Goal: Transaction & Acquisition: Purchase product/service

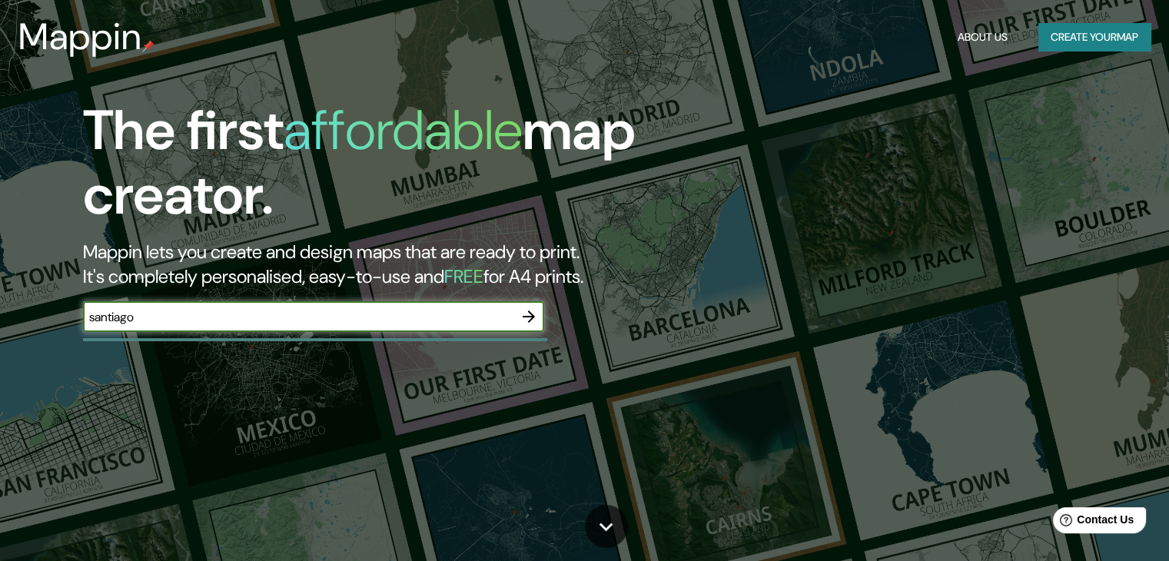
type input "santiago"
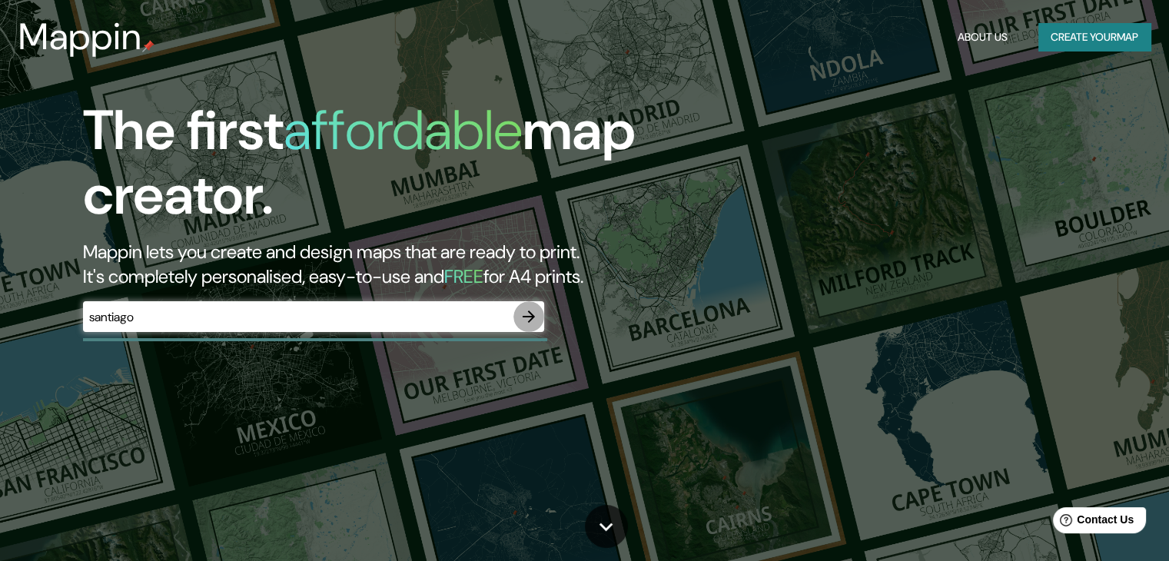
click at [525, 315] on icon "button" at bounding box center [529, 317] width 18 height 18
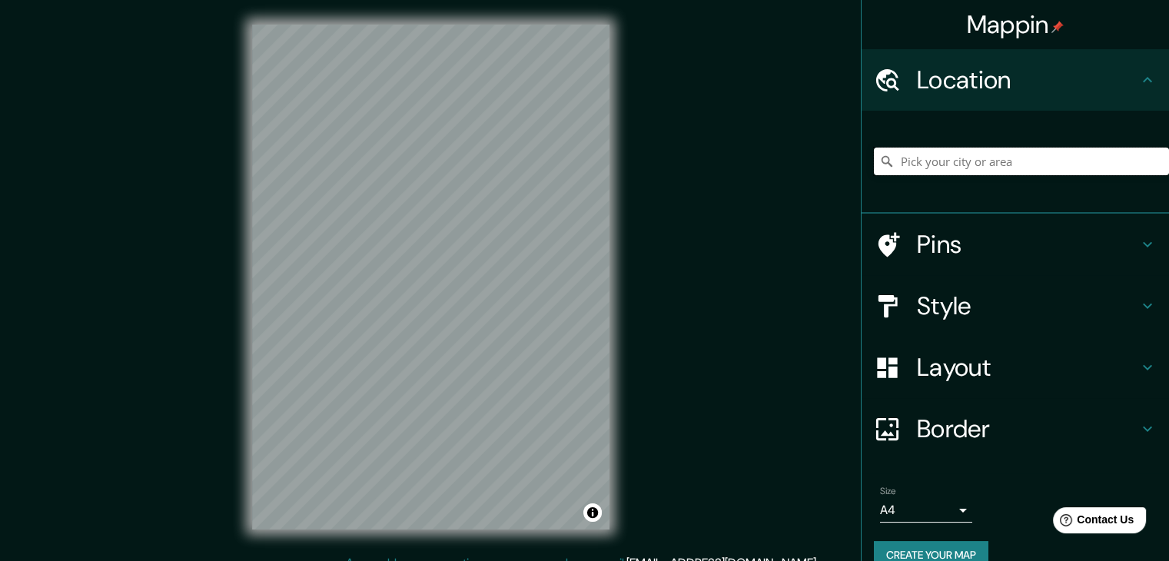
click at [937, 165] on input "Pick your city or area" at bounding box center [1021, 162] width 295 height 28
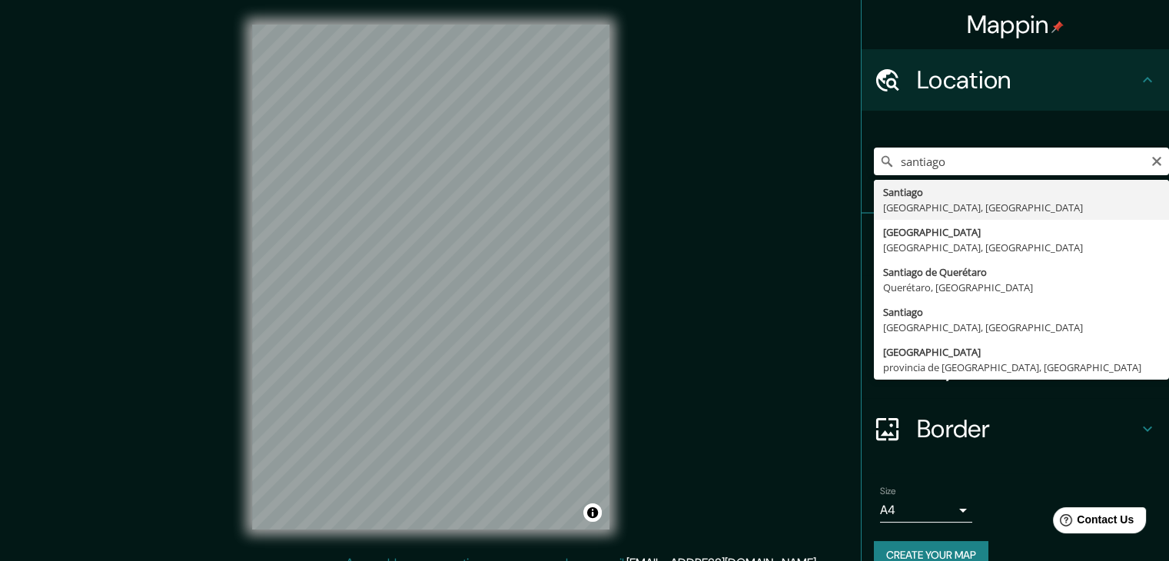
type input "Santiago, Región Metropolitana de Santiago, Chile"
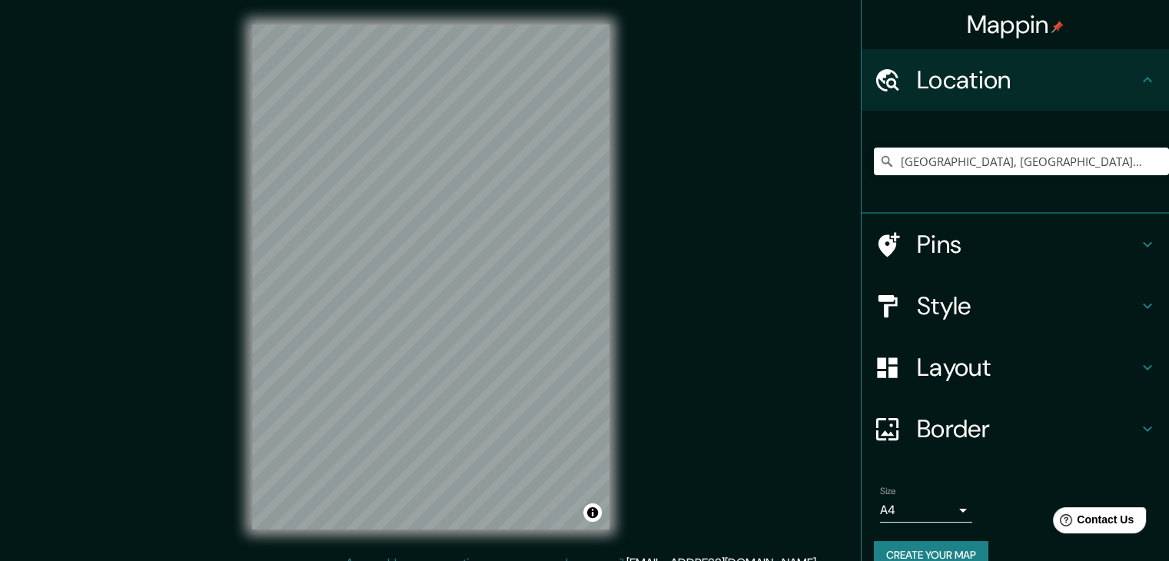
scroll to position [26, 0]
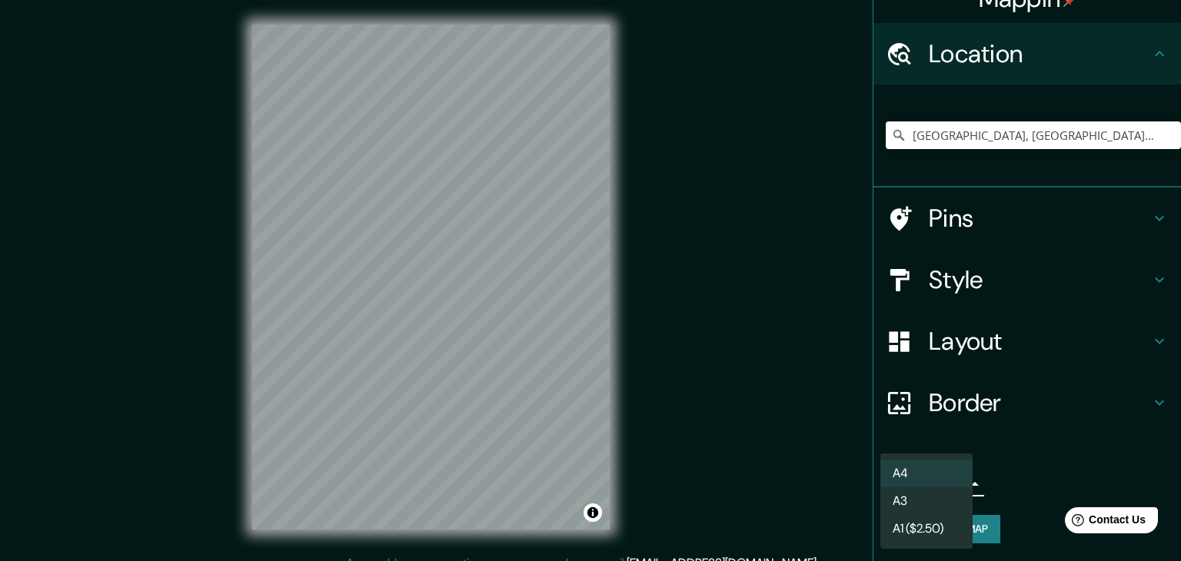
click at [930, 485] on body "Mappin Location Santiago, Región Metropolitana de Santiago, Chile Pins Style La…" at bounding box center [590, 280] width 1181 height 561
click at [930, 495] on li "A3" at bounding box center [926, 501] width 92 height 28
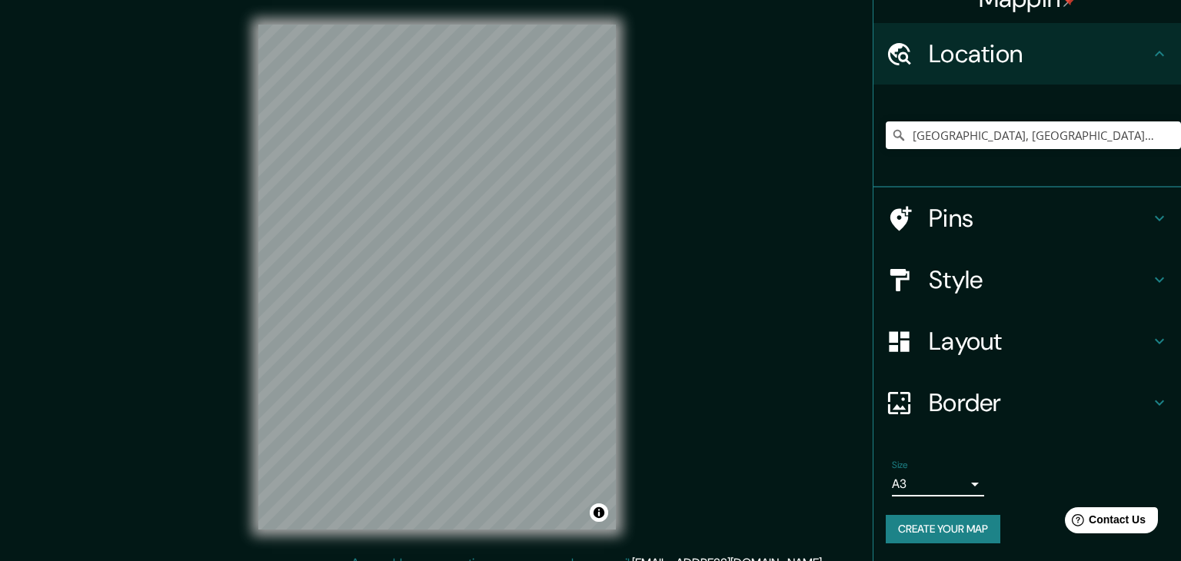
click at [910, 485] on body "Mappin Location Santiago, Región Metropolitana de Santiago, Chile Pins Style La…" at bounding box center [590, 280] width 1181 height 561
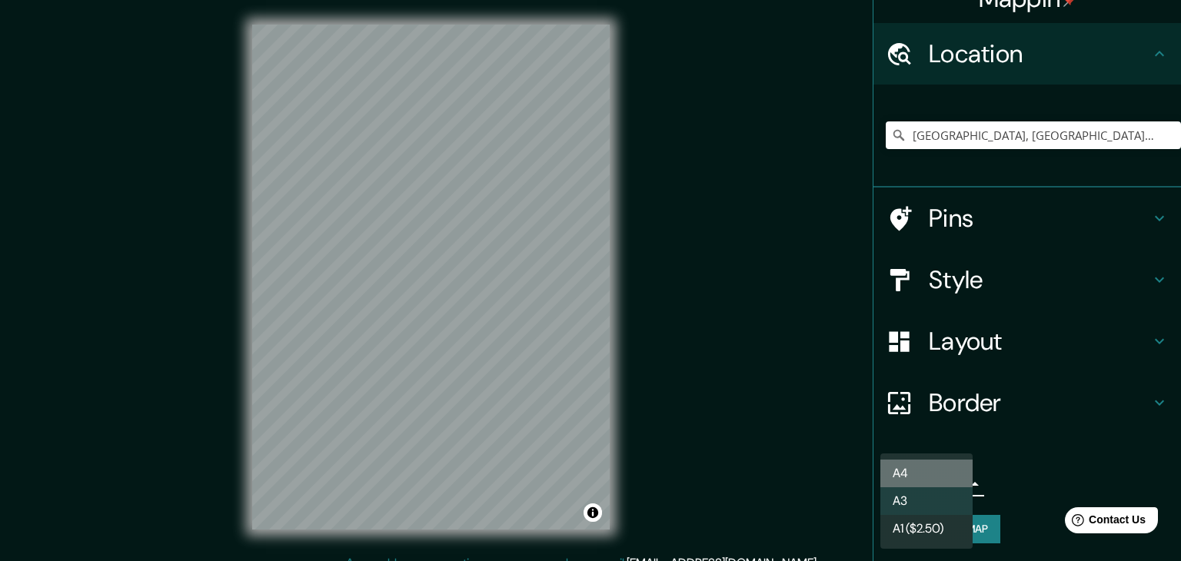
click at [909, 476] on li "A4" at bounding box center [926, 474] width 92 height 28
type input "single"
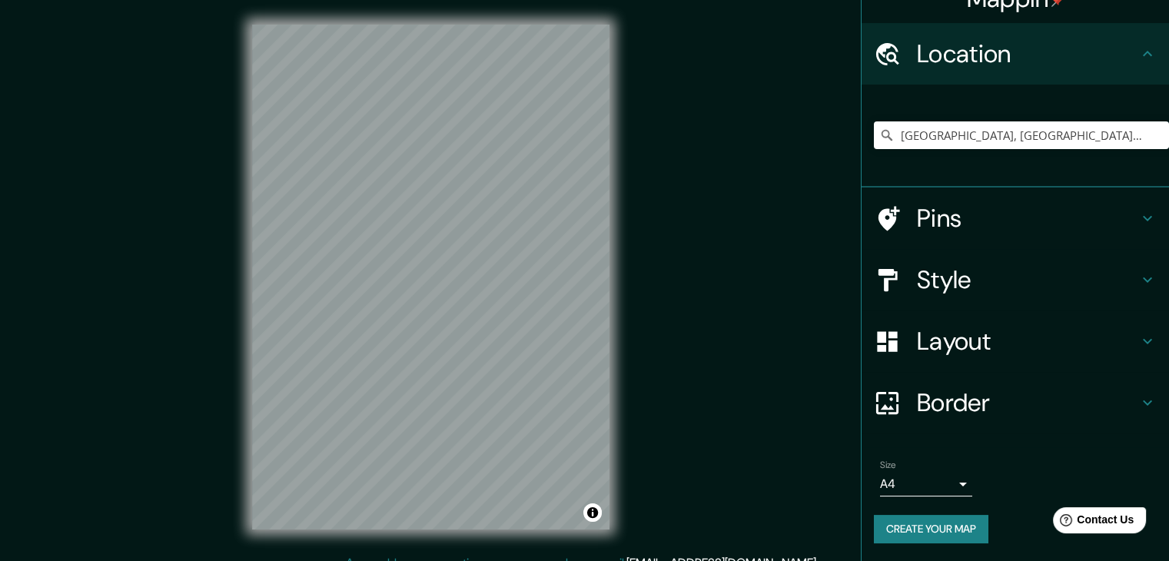
click at [523, 0] on div "© Mapbox © OpenStreetMap Improve this map" at bounding box center [431, 277] width 407 height 554
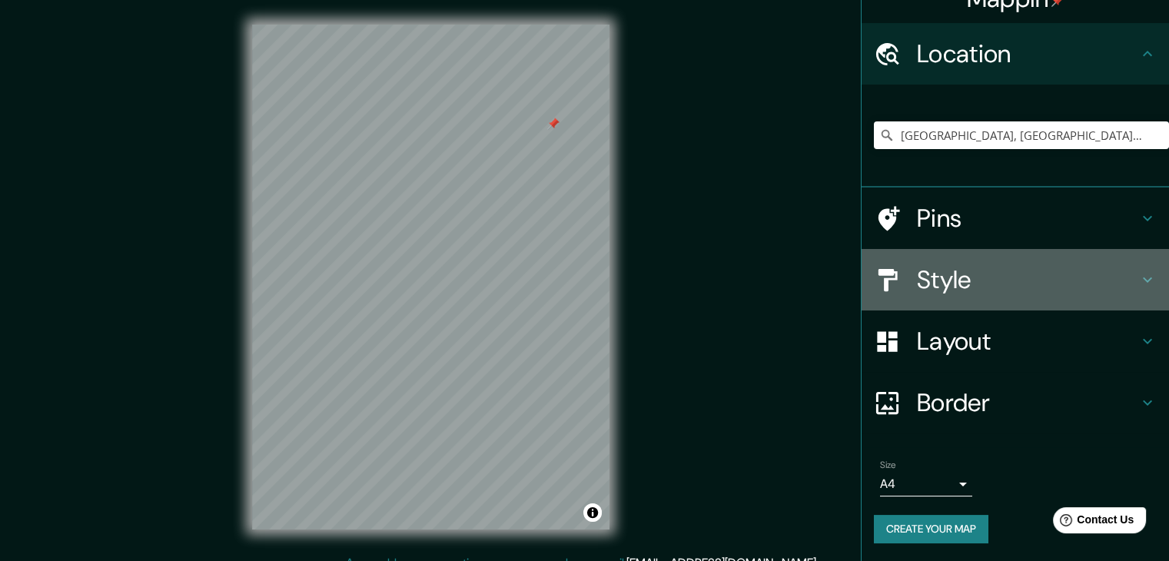
click at [993, 293] on h4 "Style" at bounding box center [1027, 279] width 221 height 31
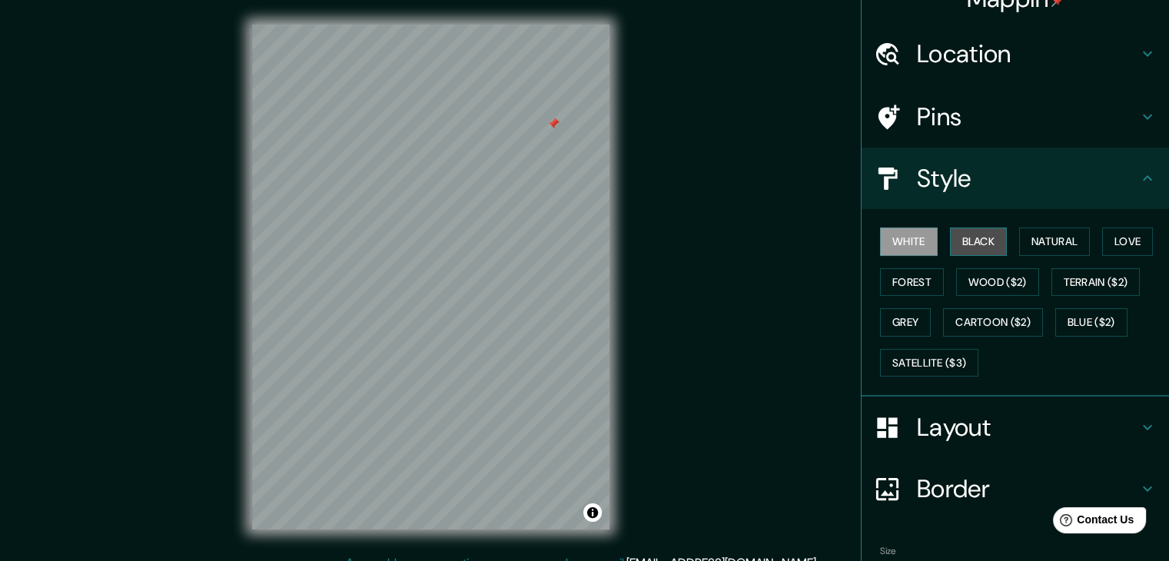
click at [993, 228] on button "Black" at bounding box center [979, 242] width 58 height 28
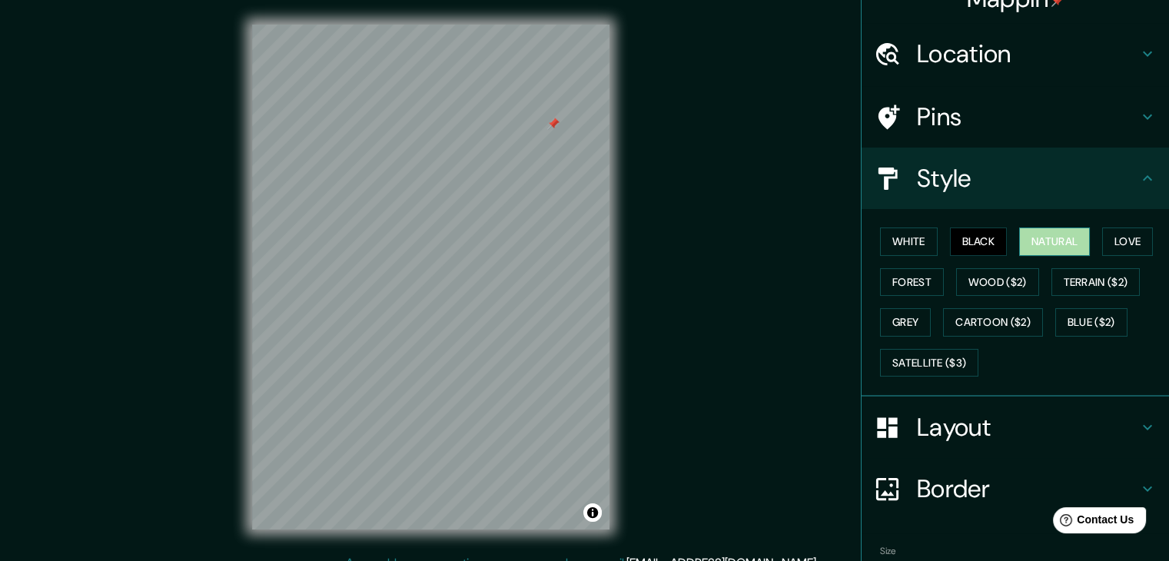
click at [1033, 231] on button "Natural" at bounding box center [1054, 242] width 71 height 28
click at [902, 234] on button "White" at bounding box center [909, 242] width 58 height 28
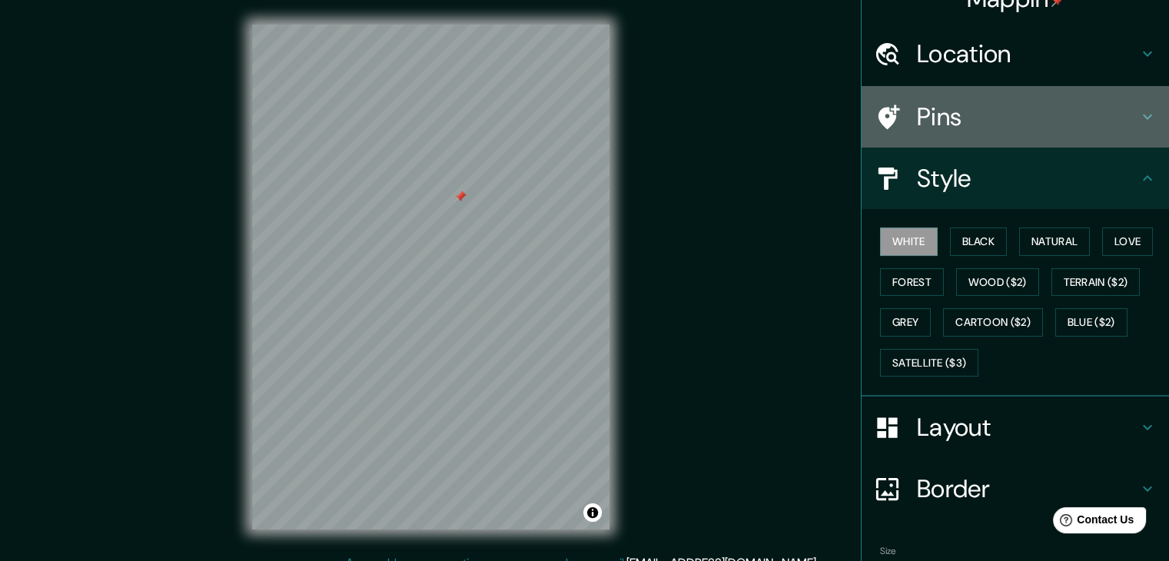
click at [917, 118] on h4 "Pins" at bounding box center [1027, 116] width 221 height 31
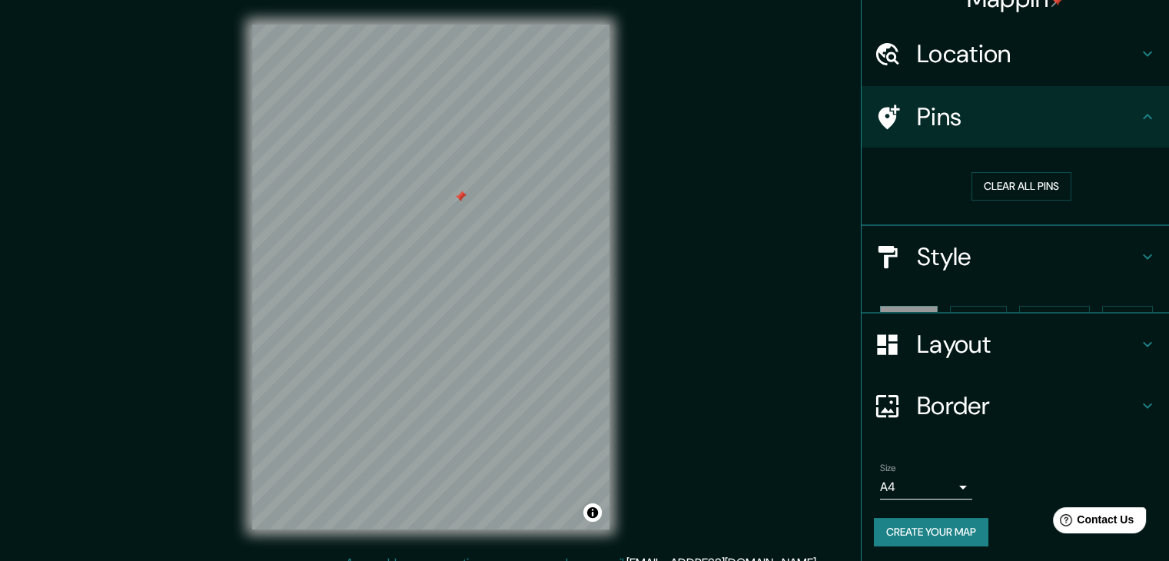
scroll to position [3, 0]
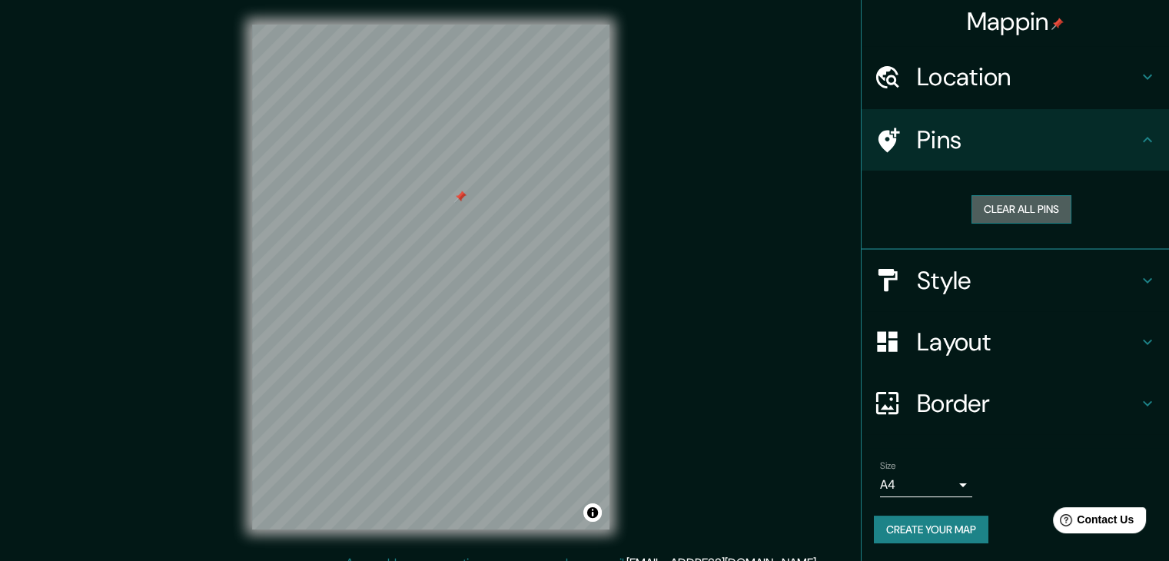
click at [1012, 209] on button "Clear all pins" at bounding box center [1022, 209] width 100 height 28
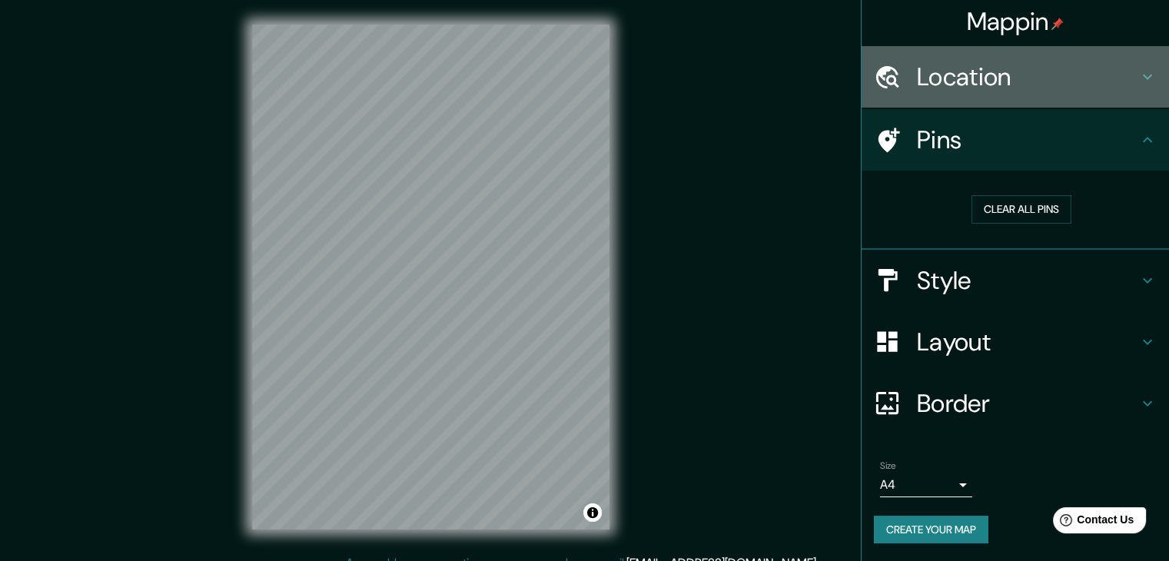
click at [969, 99] on div "Location" at bounding box center [1016, 77] width 308 height 62
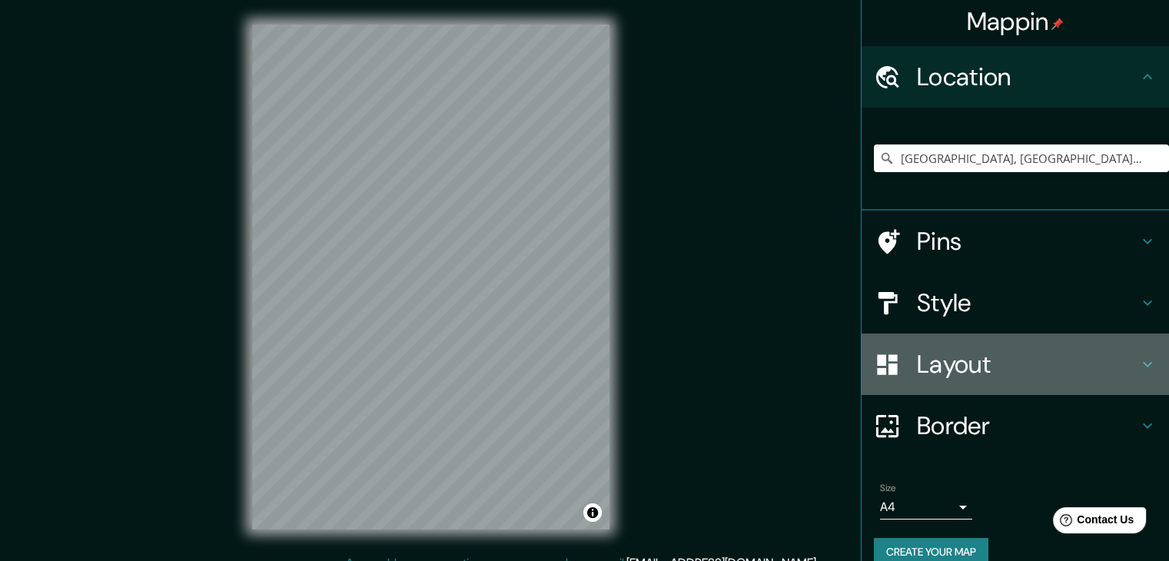
click at [973, 361] on h4 "Layout" at bounding box center [1027, 364] width 221 height 31
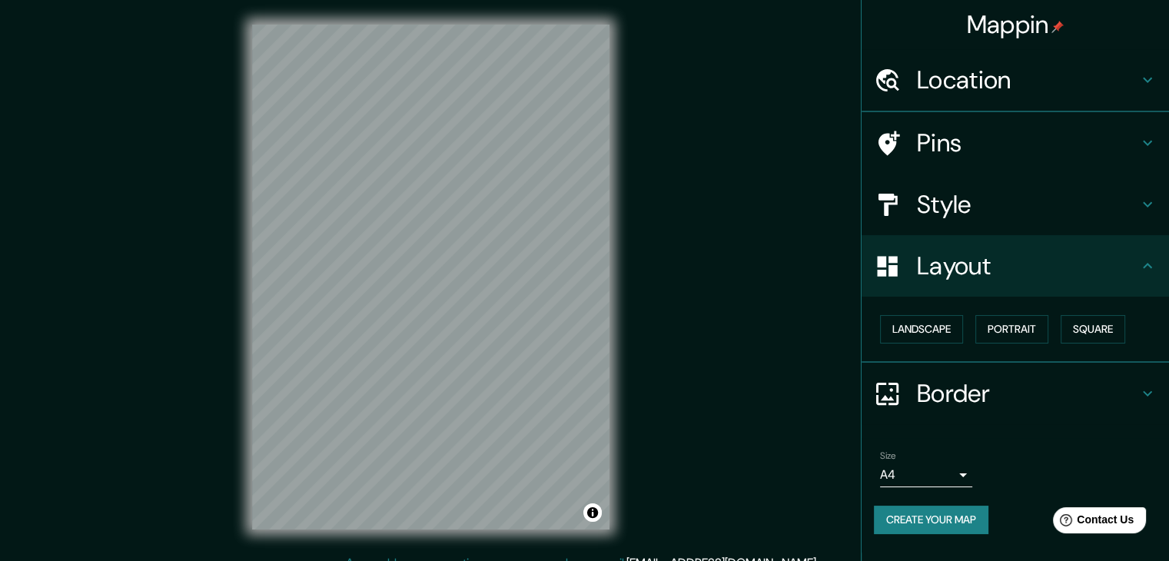
scroll to position [0, 0]
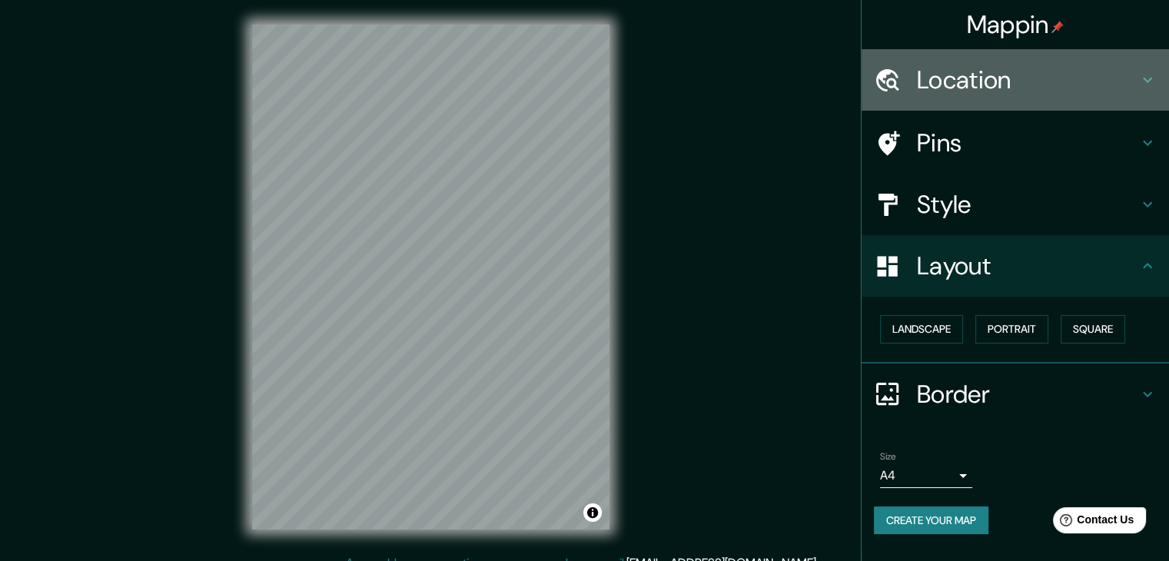
click at [961, 68] on h4 "Location" at bounding box center [1027, 80] width 221 height 31
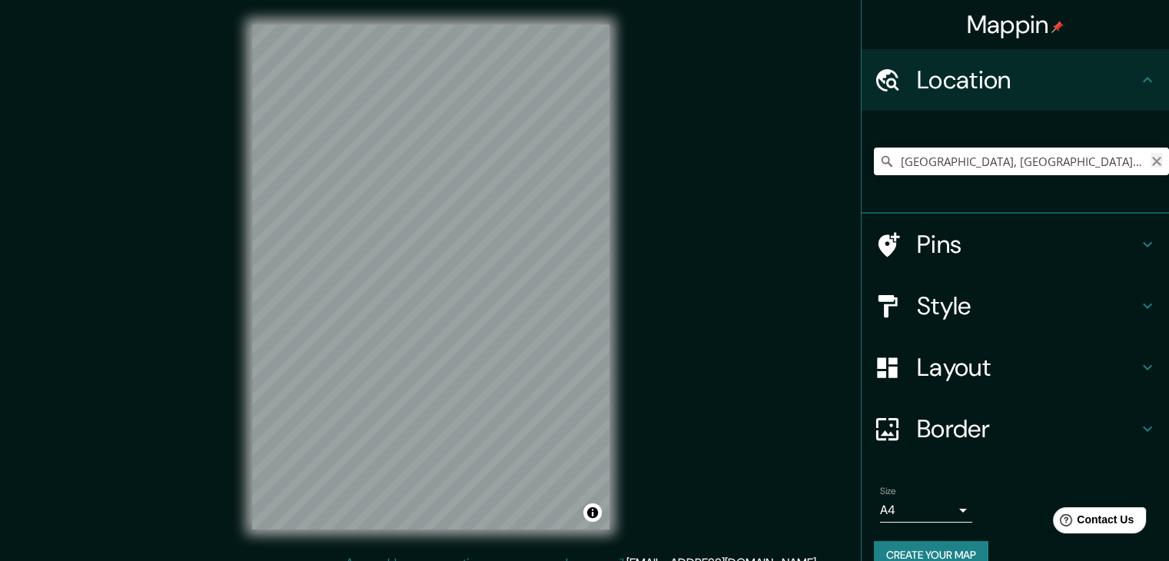
click at [1151, 165] on icon "Clear" at bounding box center [1157, 161] width 12 height 12
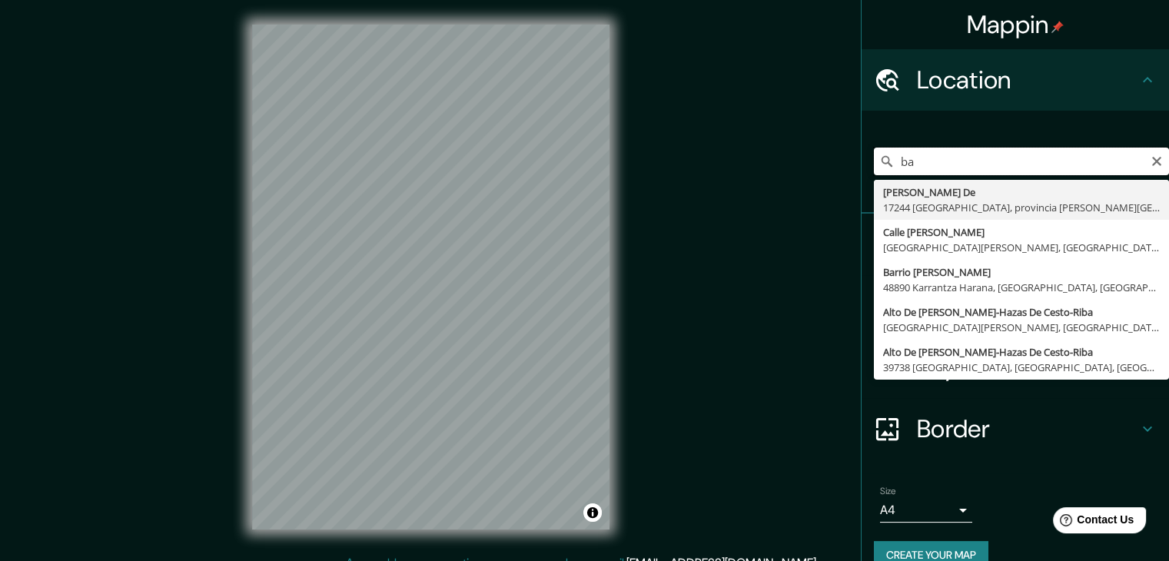
type input "b"
type input "Parque O´Higgins, Santiago, Región Metropolitana de Santiago, Chile"
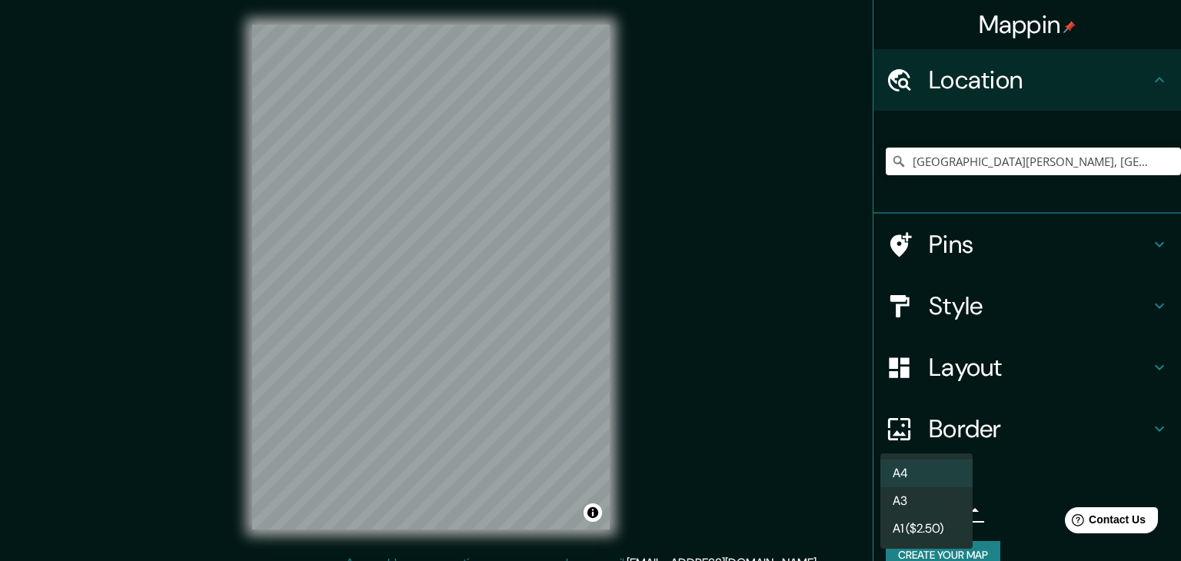
click at [923, 507] on body "Mappin Location Parque O´Higgins, Santiago, Región Metropolitana de Santiago, C…" at bounding box center [590, 280] width 1181 height 561
drag, startPoint x: 926, startPoint y: 497, endPoint x: 927, endPoint y: 474, distance: 23.1
click at [927, 474] on ul "A4 A3 A1 ($2.50)" at bounding box center [926, 501] width 92 height 95
click at [1106, 439] on div at bounding box center [590, 280] width 1181 height 561
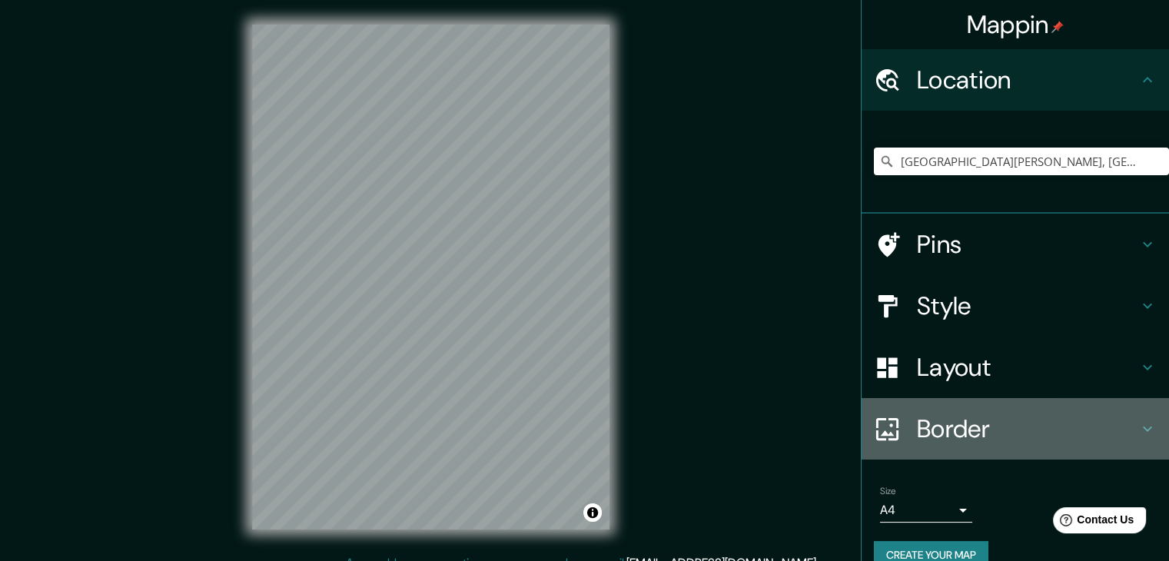
click at [1036, 427] on h4 "Border" at bounding box center [1027, 429] width 221 height 31
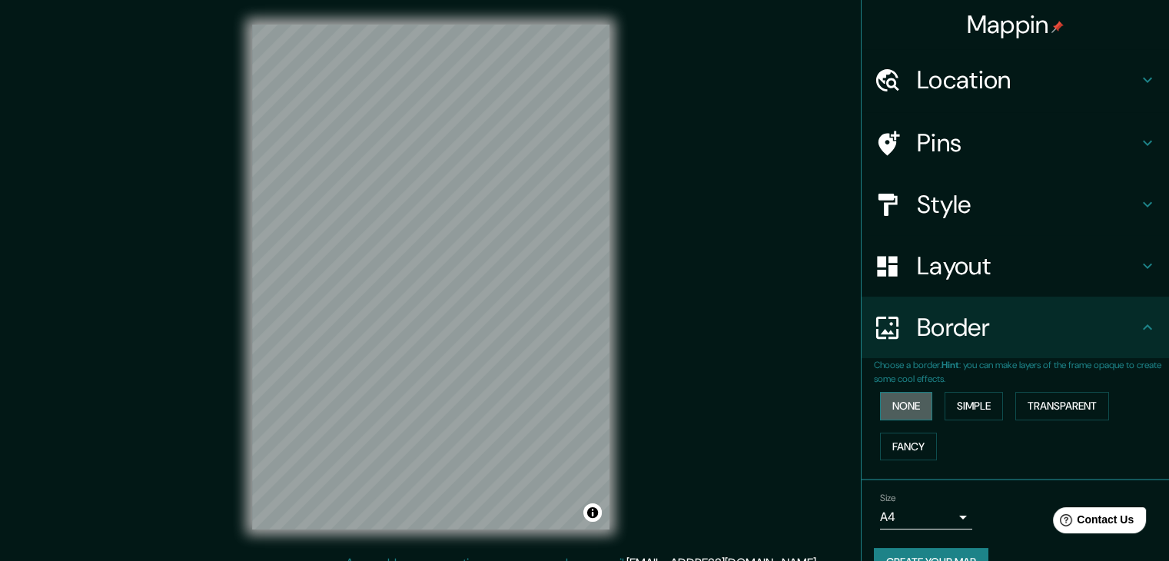
click at [912, 411] on button "None" at bounding box center [906, 406] width 52 height 28
click at [902, 407] on button "None" at bounding box center [906, 406] width 52 height 28
click at [977, 410] on button "Simple" at bounding box center [974, 406] width 58 height 28
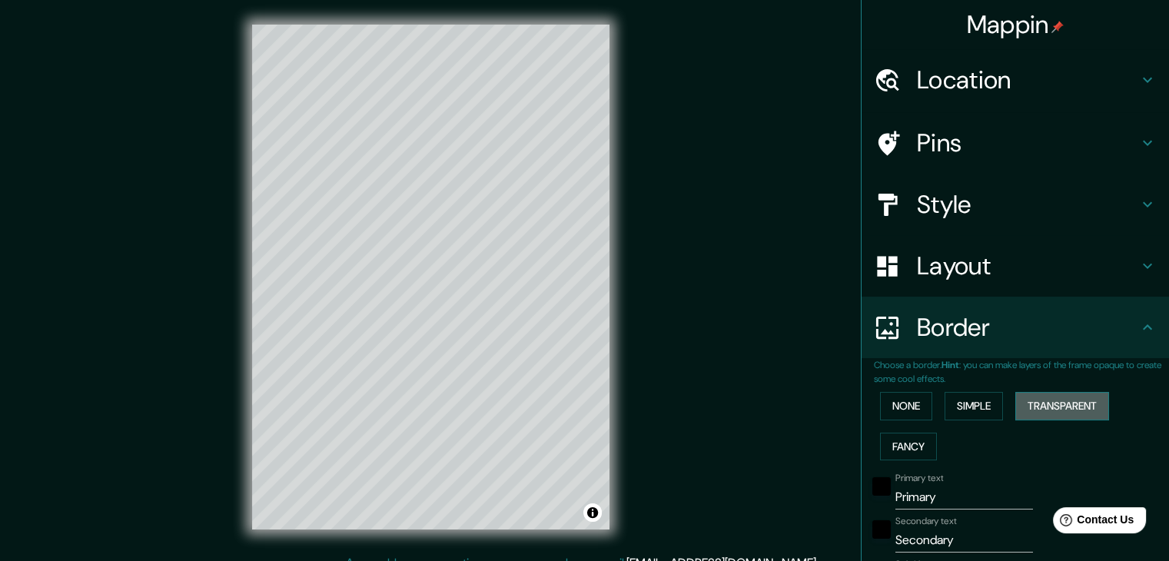
click at [1056, 411] on button "Transparent" at bounding box center [1063, 406] width 94 height 28
click at [896, 447] on button "Fancy" at bounding box center [908, 447] width 57 height 28
click at [886, 402] on button "None" at bounding box center [906, 406] width 52 height 28
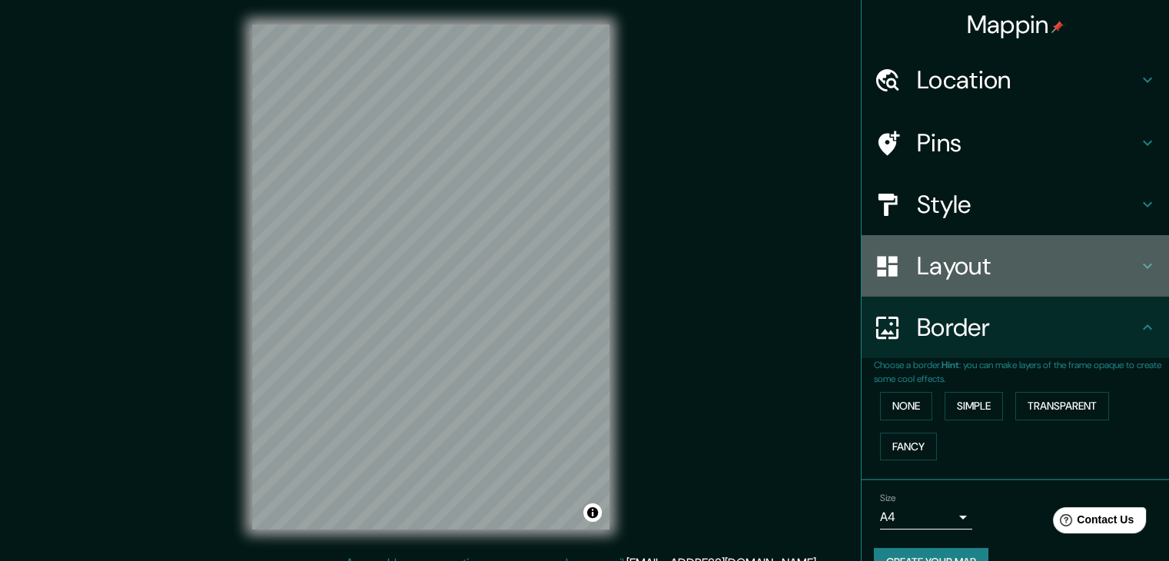
click at [980, 260] on h4 "Layout" at bounding box center [1027, 266] width 221 height 31
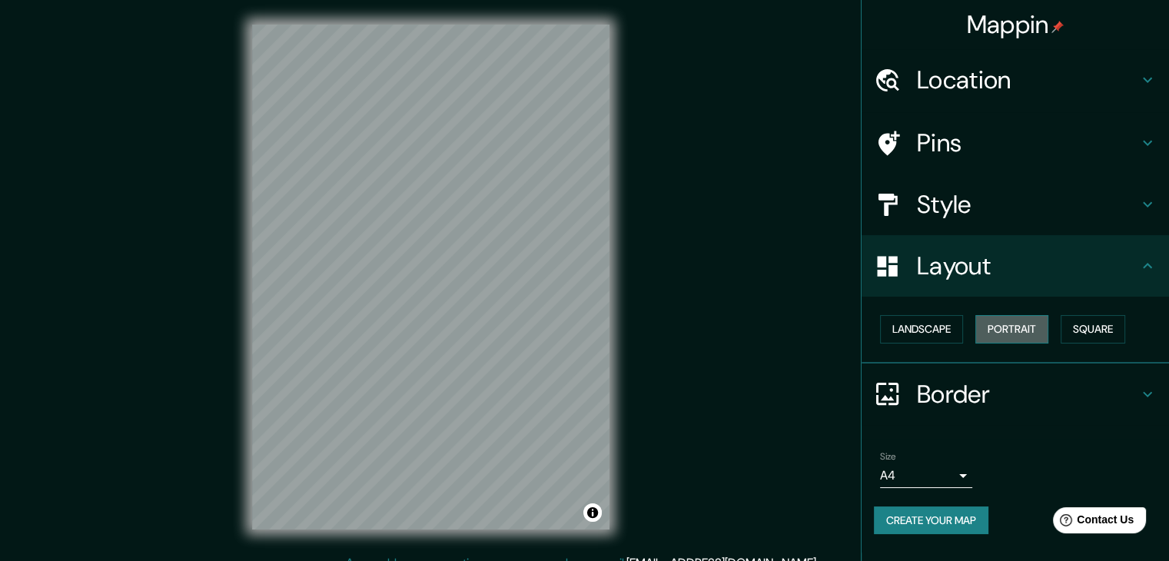
click at [1024, 333] on button "Portrait" at bounding box center [1012, 329] width 73 height 28
click at [930, 331] on button "Landscape" at bounding box center [921, 329] width 83 height 28
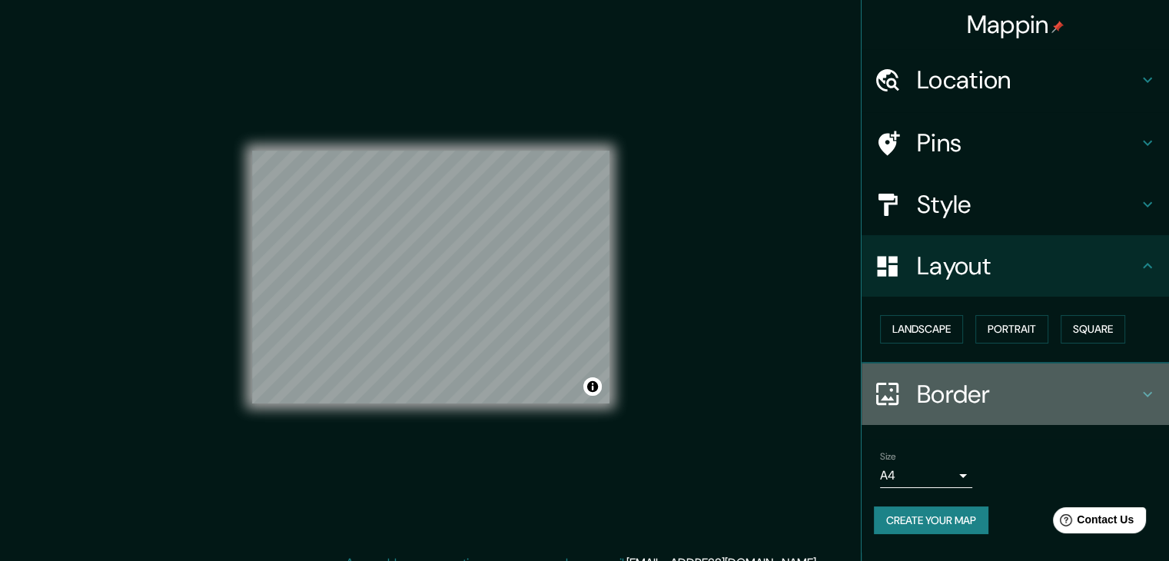
click at [926, 400] on h4 "Border" at bounding box center [1027, 394] width 221 height 31
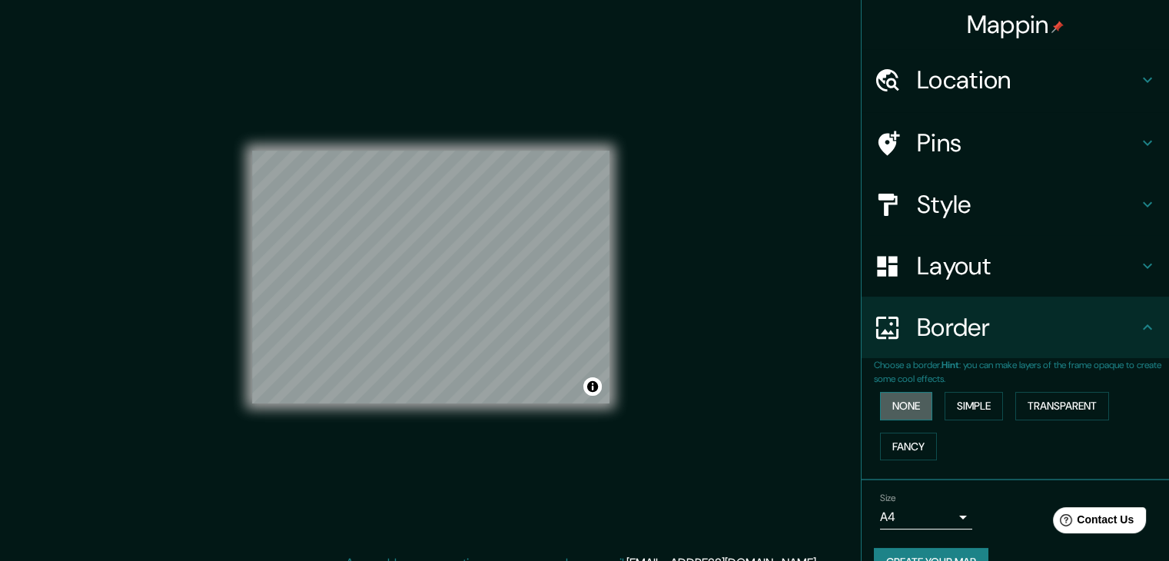
click at [886, 418] on button "None" at bounding box center [906, 406] width 52 height 28
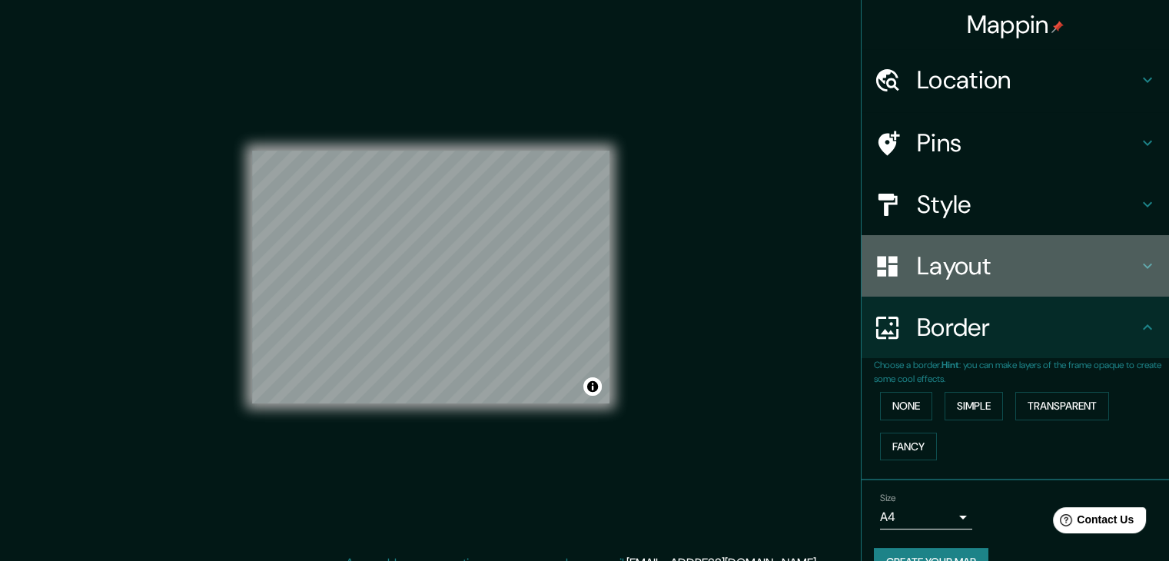
click at [993, 278] on h4 "Layout" at bounding box center [1027, 266] width 221 height 31
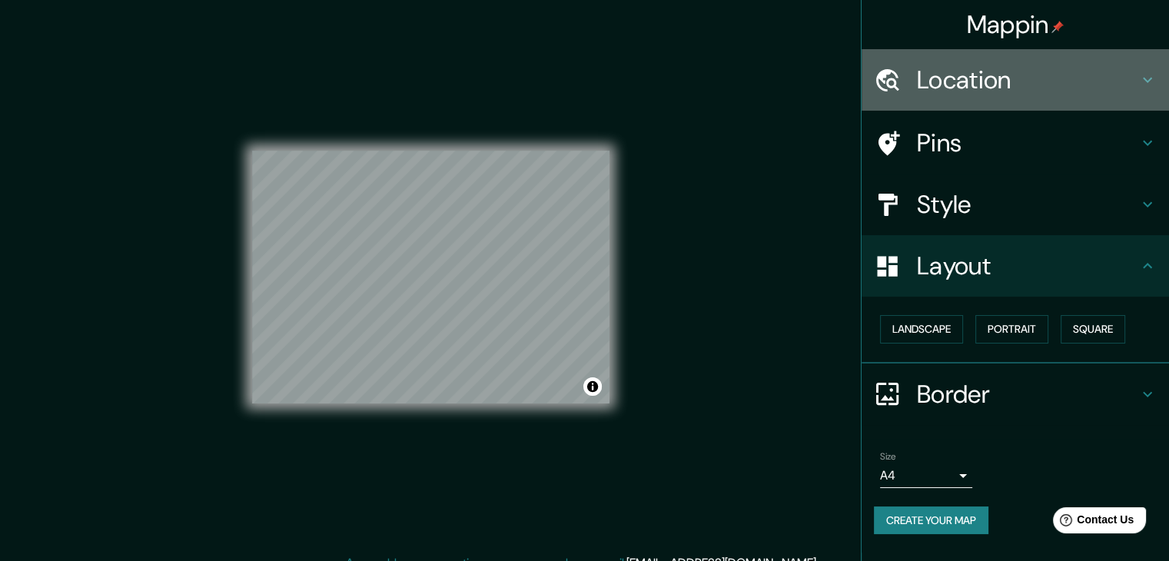
click at [895, 84] on icon at bounding box center [887, 79] width 23 height 22
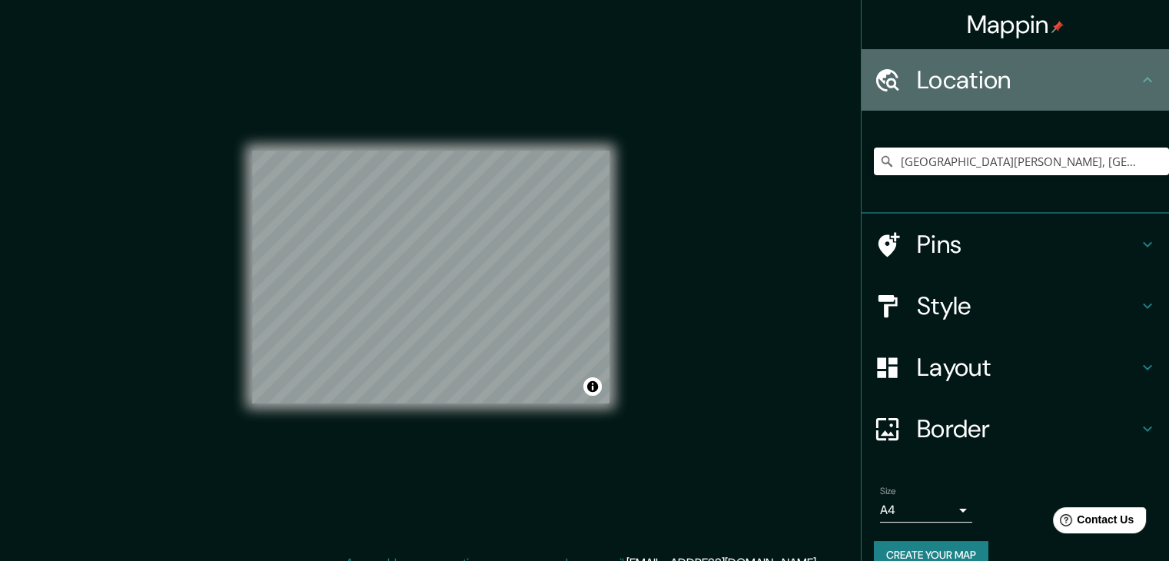
click at [1016, 78] on h4 "Location" at bounding box center [1027, 80] width 221 height 31
click at [1109, 92] on h4 "Location" at bounding box center [1027, 80] width 221 height 31
click at [1152, 79] on div "Location" at bounding box center [1016, 80] width 308 height 62
click at [1139, 80] on icon at bounding box center [1148, 80] width 18 height 18
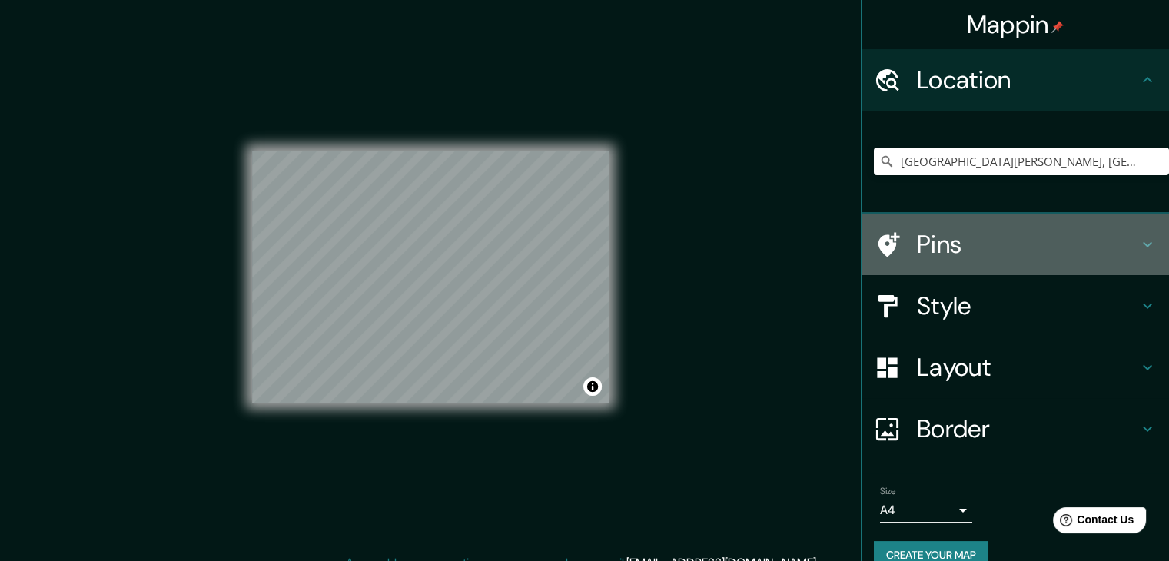
click at [1108, 219] on div "Pins" at bounding box center [1016, 245] width 308 height 62
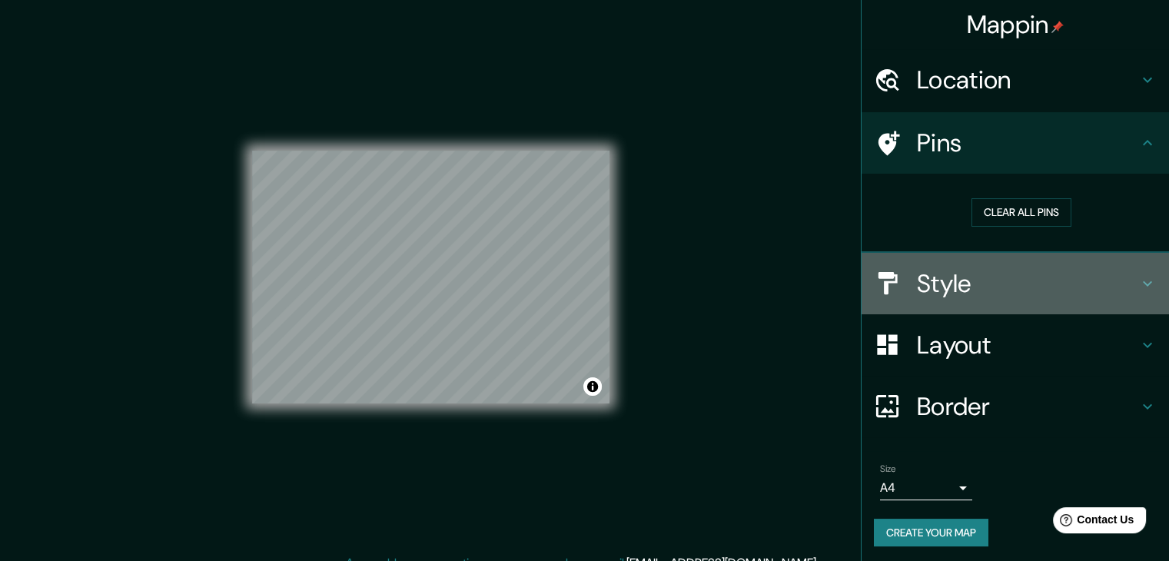
click at [1138, 293] on div "Style" at bounding box center [1016, 284] width 308 height 62
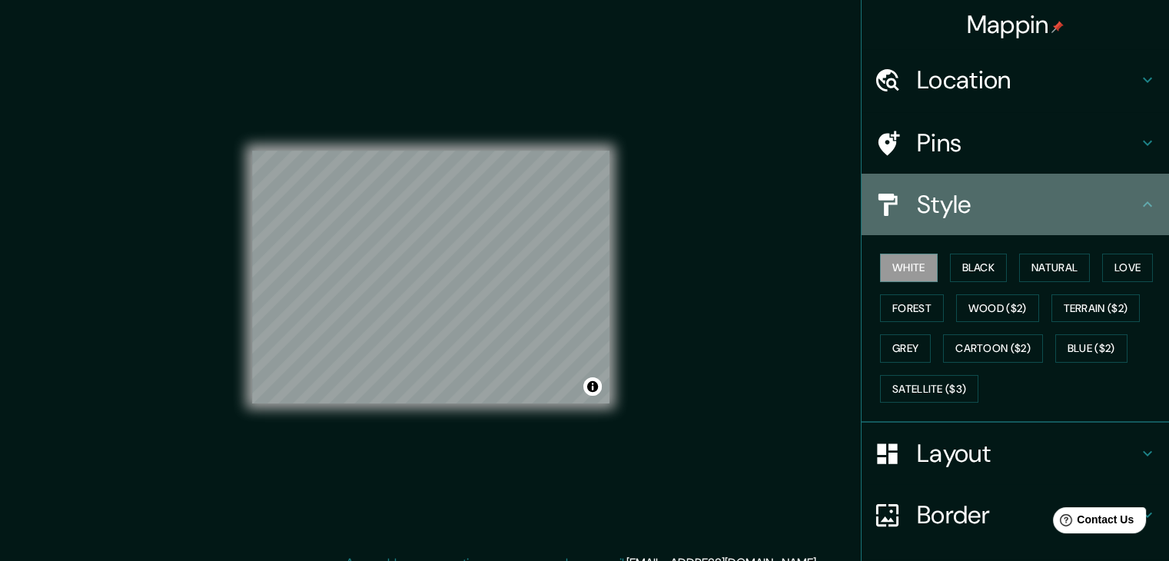
click at [1119, 228] on div "Style" at bounding box center [1016, 205] width 308 height 62
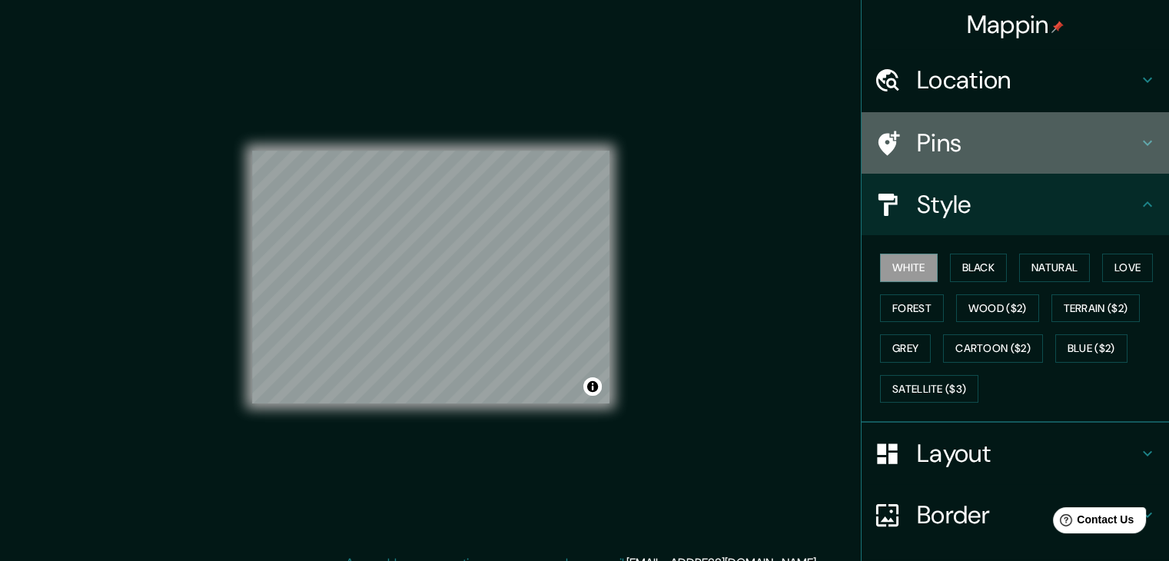
click at [1083, 145] on h4 "Pins" at bounding box center [1027, 143] width 221 height 31
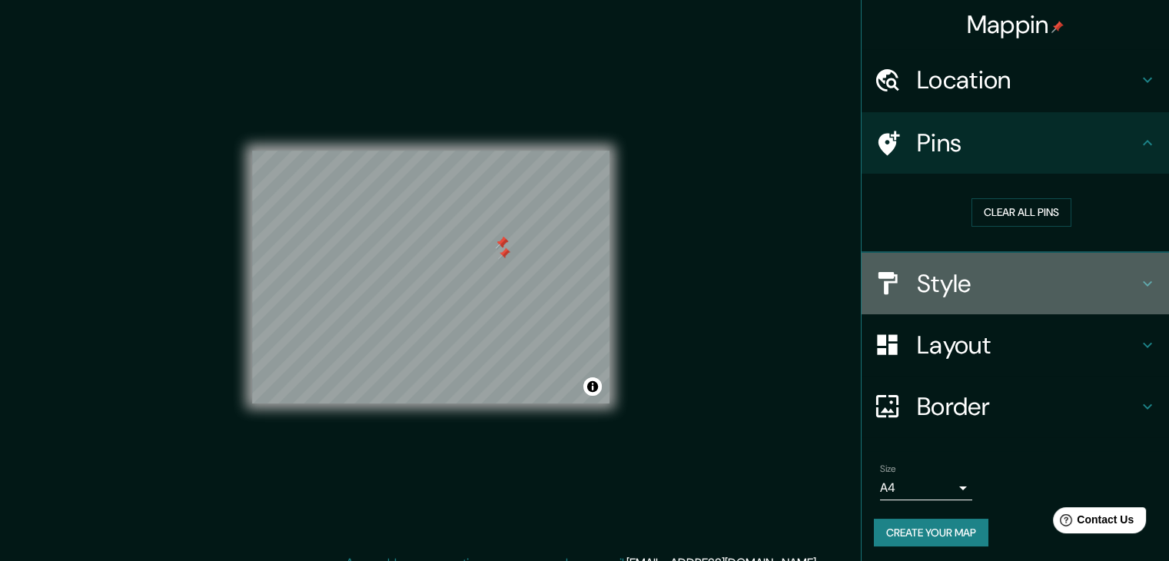
click at [917, 295] on h4 "Style" at bounding box center [1027, 283] width 221 height 31
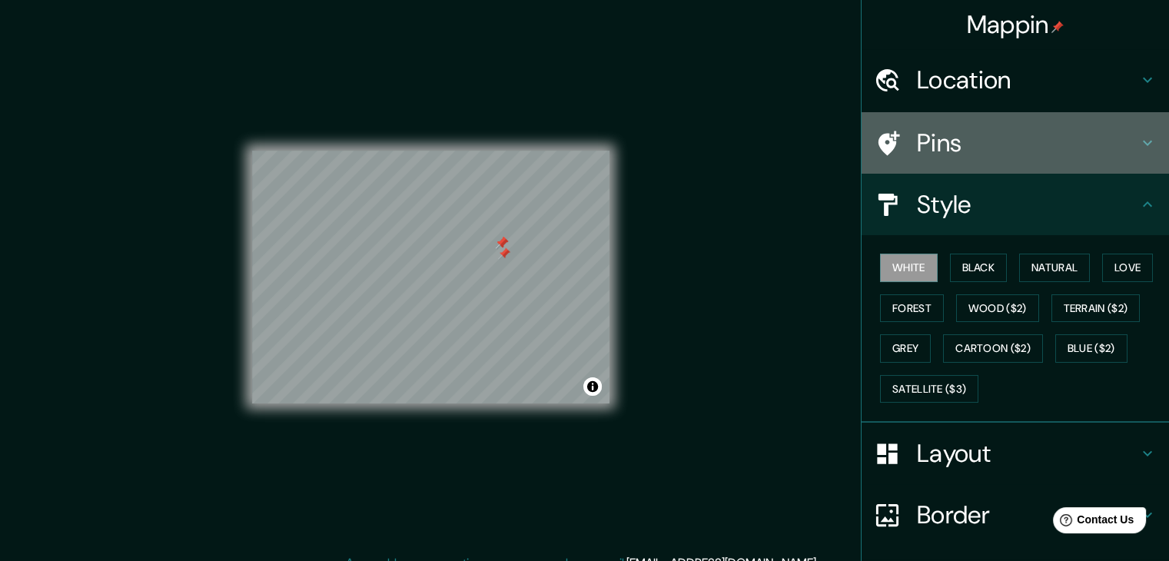
click at [984, 145] on h4 "Pins" at bounding box center [1027, 143] width 221 height 31
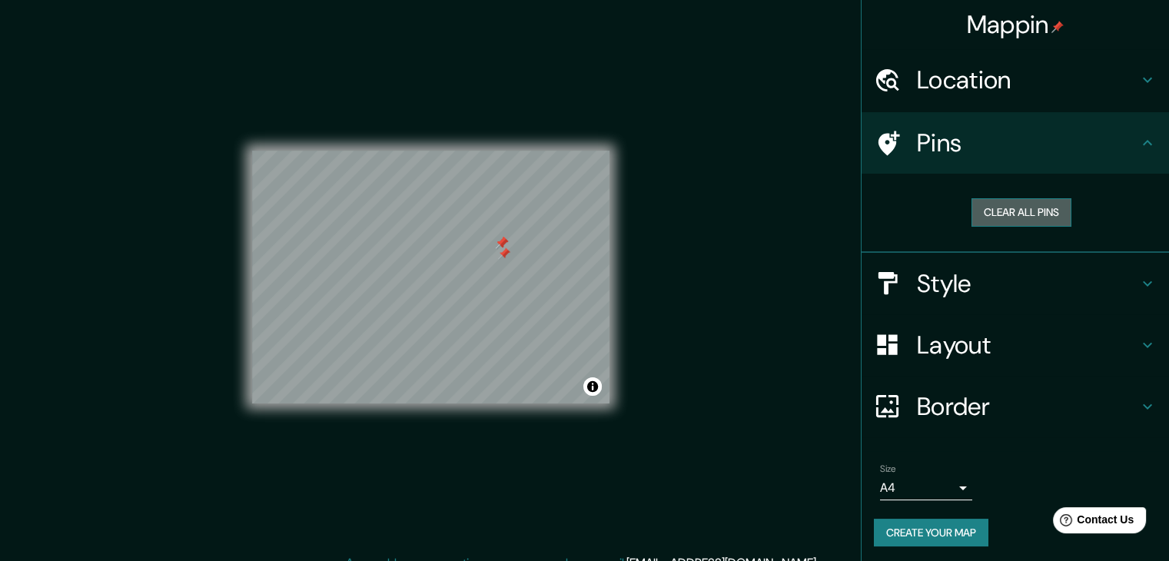
click at [1006, 221] on button "Clear all pins" at bounding box center [1022, 212] width 100 height 28
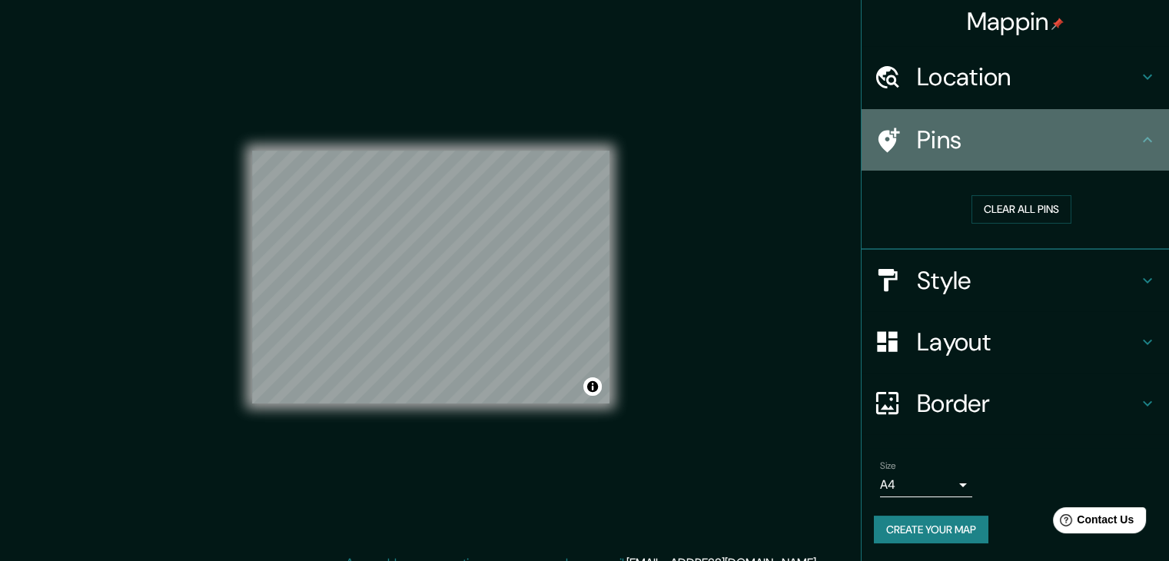
click at [1136, 127] on div "Pins" at bounding box center [1016, 140] width 308 height 62
click at [1136, 149] on div "Pins" at bounding box center [1016, 140] width 308 height 62
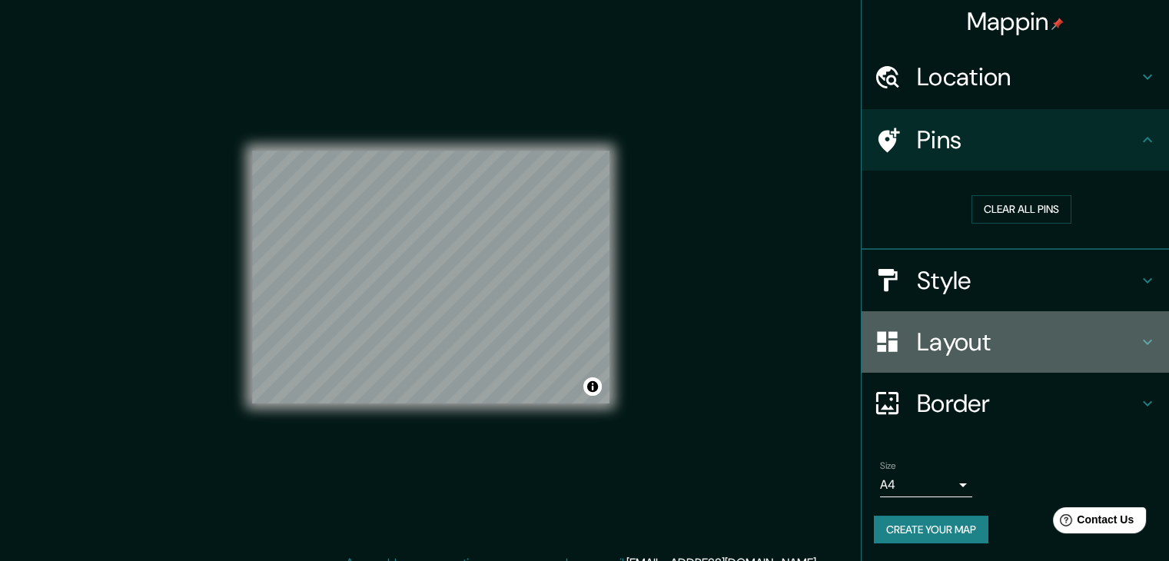
click at [1119, 327] on h4 "Layout" at bounding box center [1027, 342] width 221 height 31
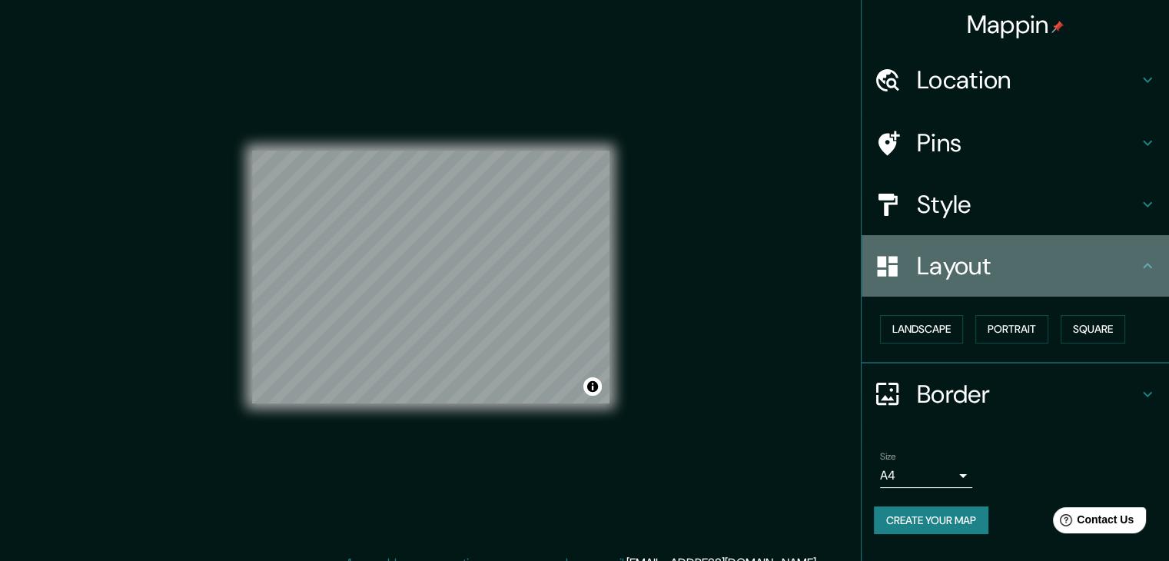
click at [1135, 271] on h4 "Layout" at bounding box center [1027, 266] width 221 height 31
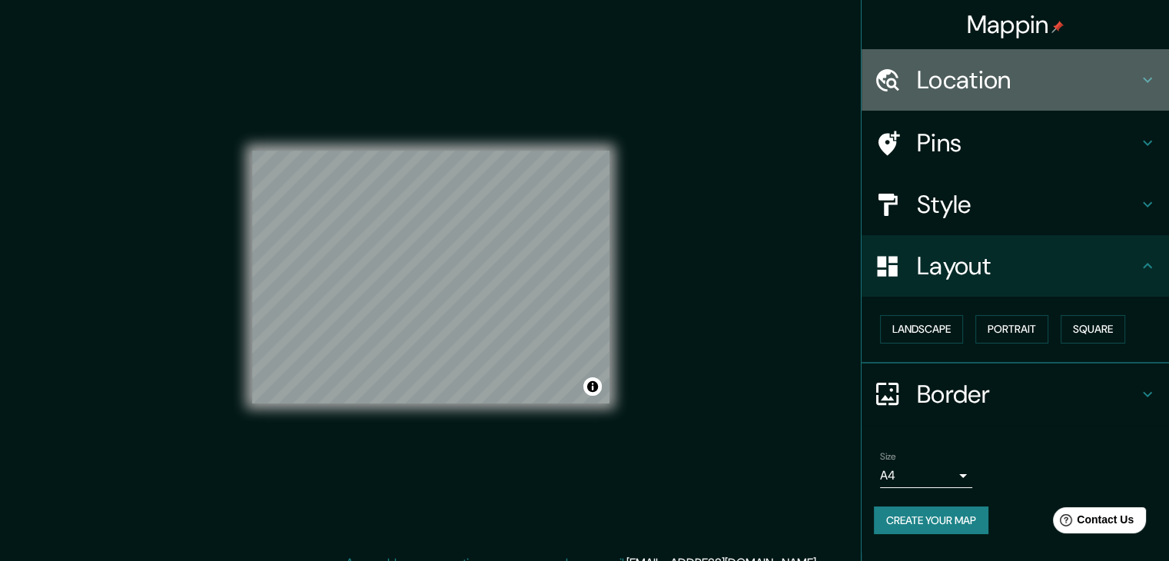
click at [1144, 92] on div "Location" at bounding box center [1016, 80] width 308 height 62
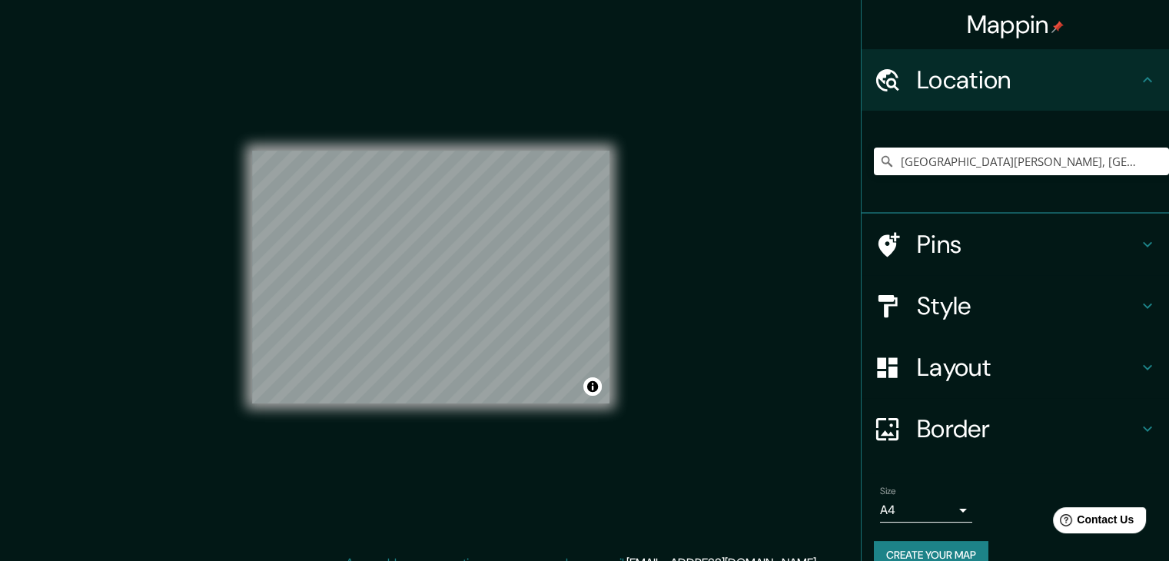
click at [1144, 92] on div "Location" at bounding box center [1016, 80] width 308 height 62
click at [747, 354] on div "Mappin Location Parque O´Higgins, Santiago, Región Metropolitana de Santiago, C…" at bounding box center [584, 289] width 1169 height 579
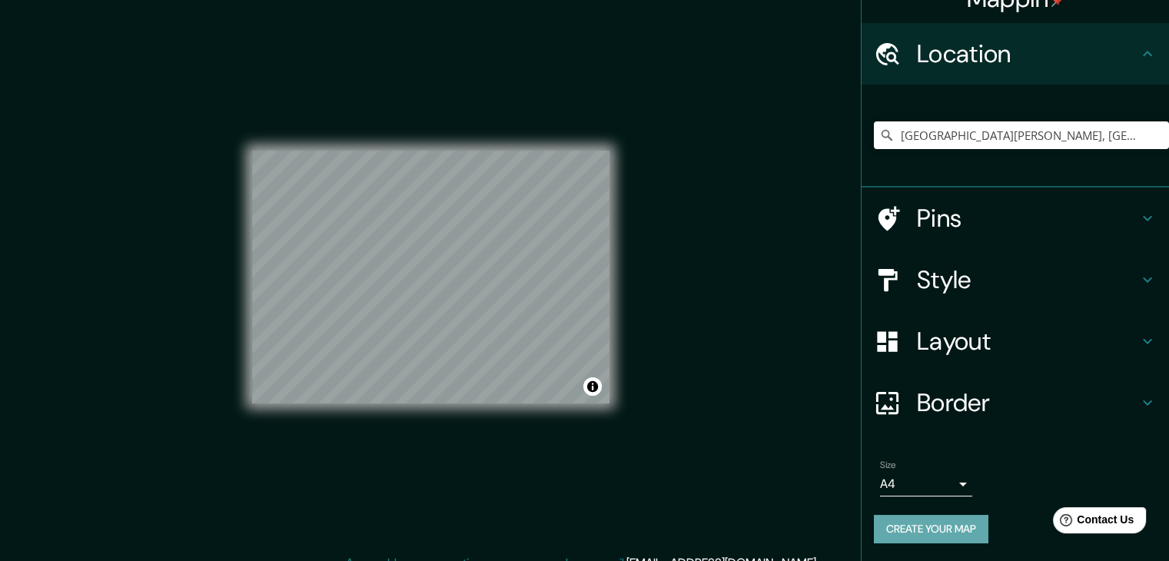
click at [923, 532] on button "Create your map" at bounding box center [931, 529] width 115 height 28
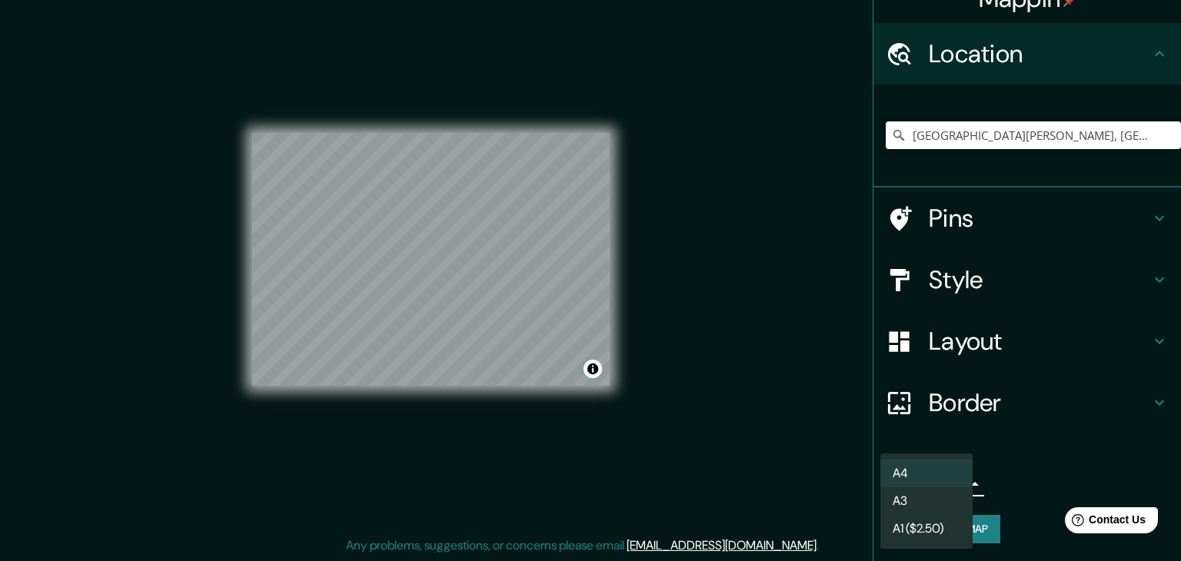
click at [928, 484] on body "Mappin Location Parque O´Higgins, Santiago, Región Metropolitana de Santiago, C…" at bounding box center [590, 262] width 1181 height 561
click at [922, 510] on li "A3" at bounding box center [926, 501] width 92 height 28
type input "a4"
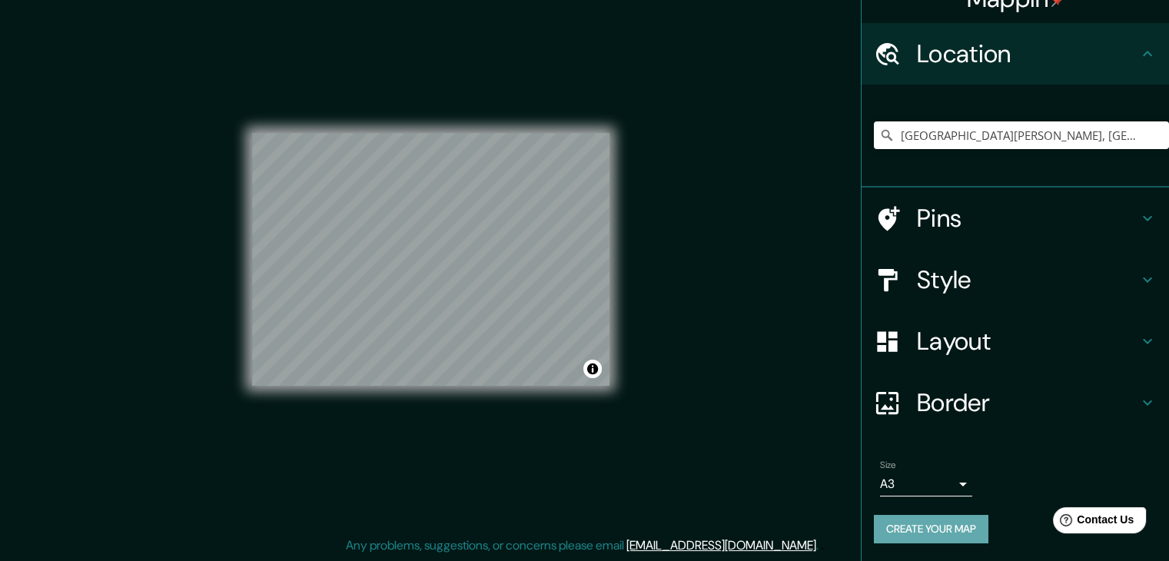
click at [920, 533] on button "Create your map" at bounding box center [931, 529] width 115 height 28
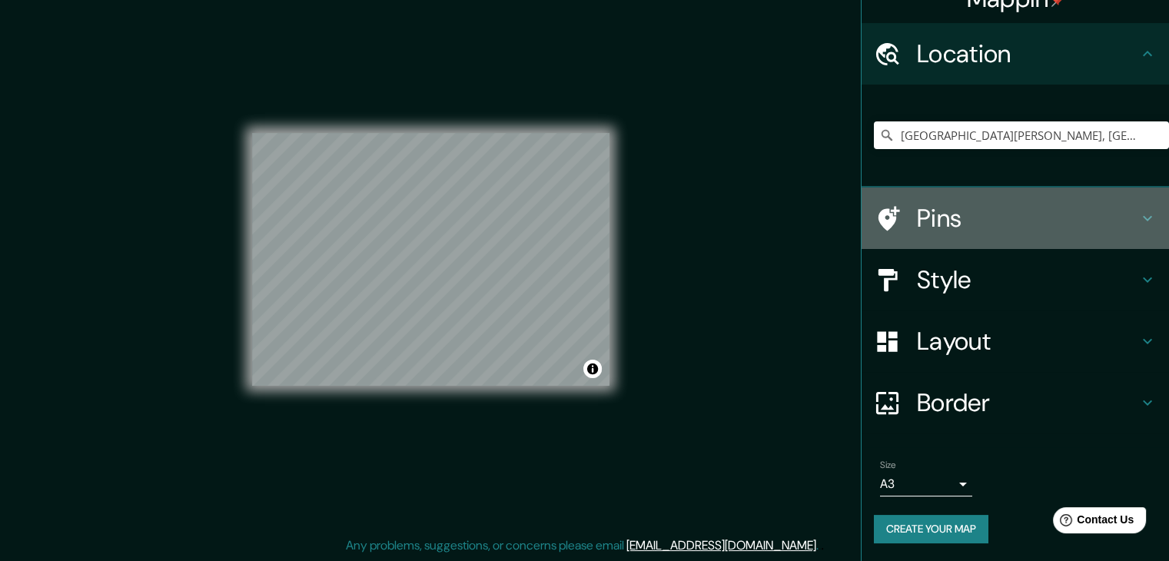
click at [917, 232] on h4 "Pins" at bounding box center [1027, 218] width 221 height 31
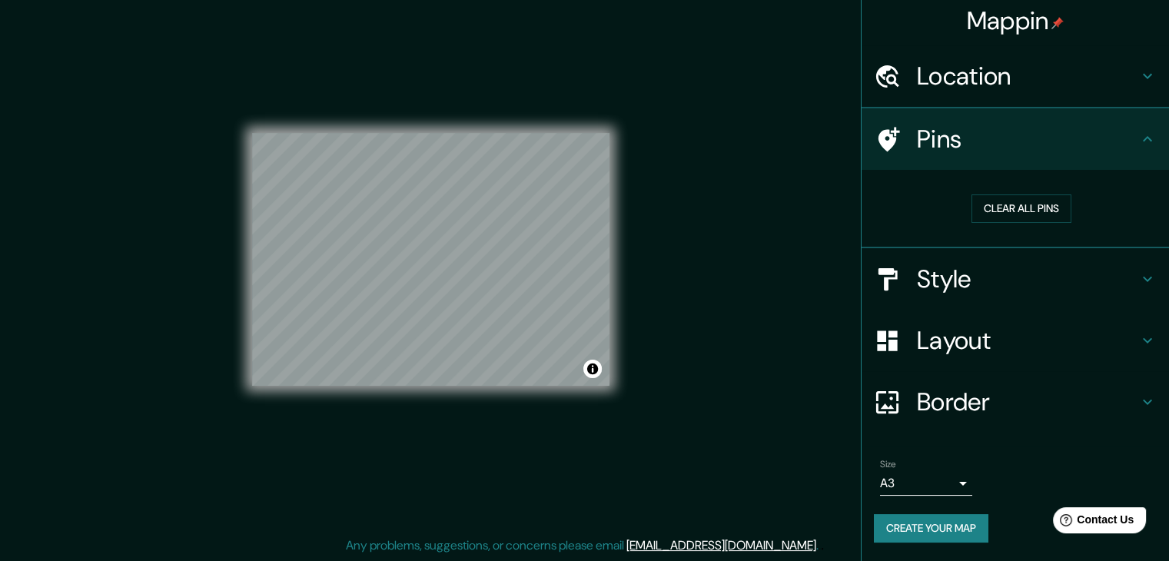
scroll to position [3, 0]
click at [710, 462] on div "Mappin Location Parque O´Higgins, Santiago, Región Metropolitana de Santiago, C…" at bounding box center [584, 271] width 1169 height 579
click at [799, 451] on div "Mappin Location Parque O´Higgins, Santiago, Región Metropolitana de Santiago, C…" at bounding box center [584, 271] width 1169 height 579
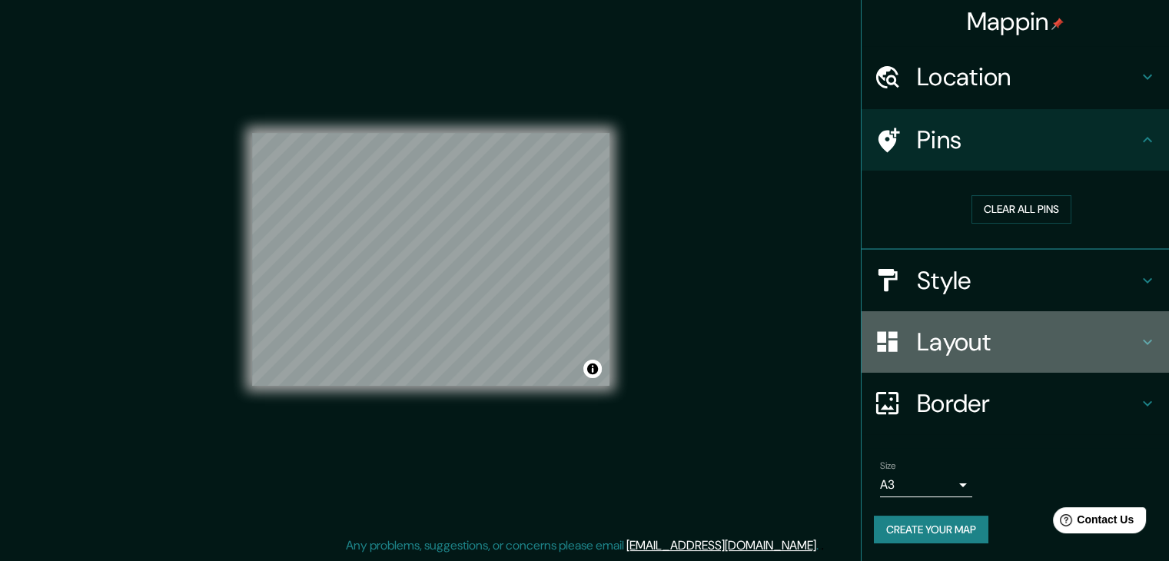
click at [949, 311] on div "Layout" at bounding box center [1016, 342] width 308 height 62
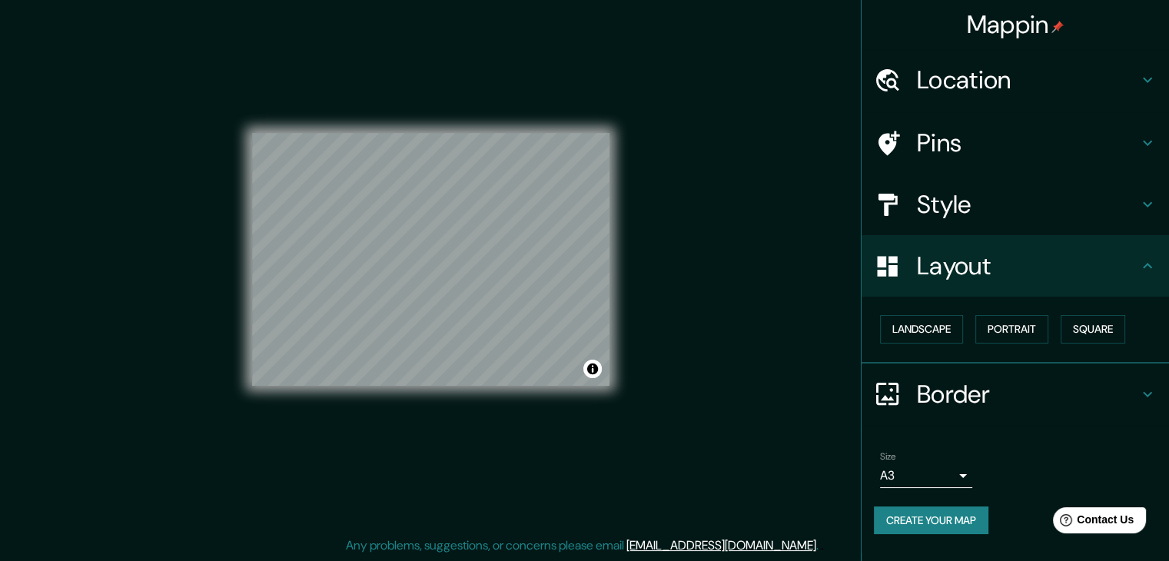
scroll to position [0, 0]
click at [997, 384] on h4 "Border" at bounding box center [1027, 394] width 221 height 31
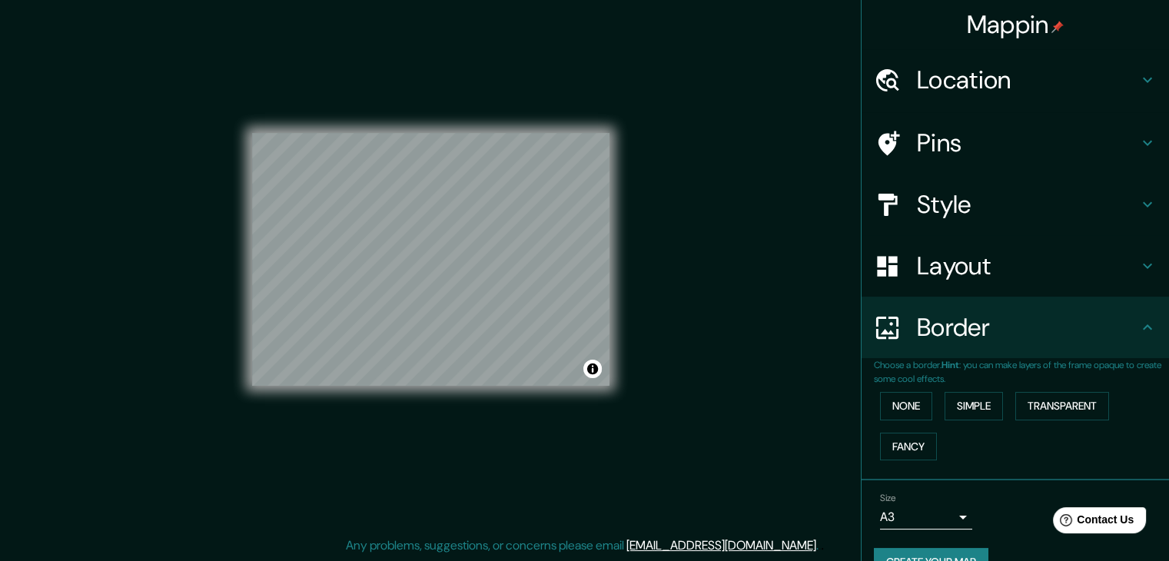
scroll to position [32, 0]
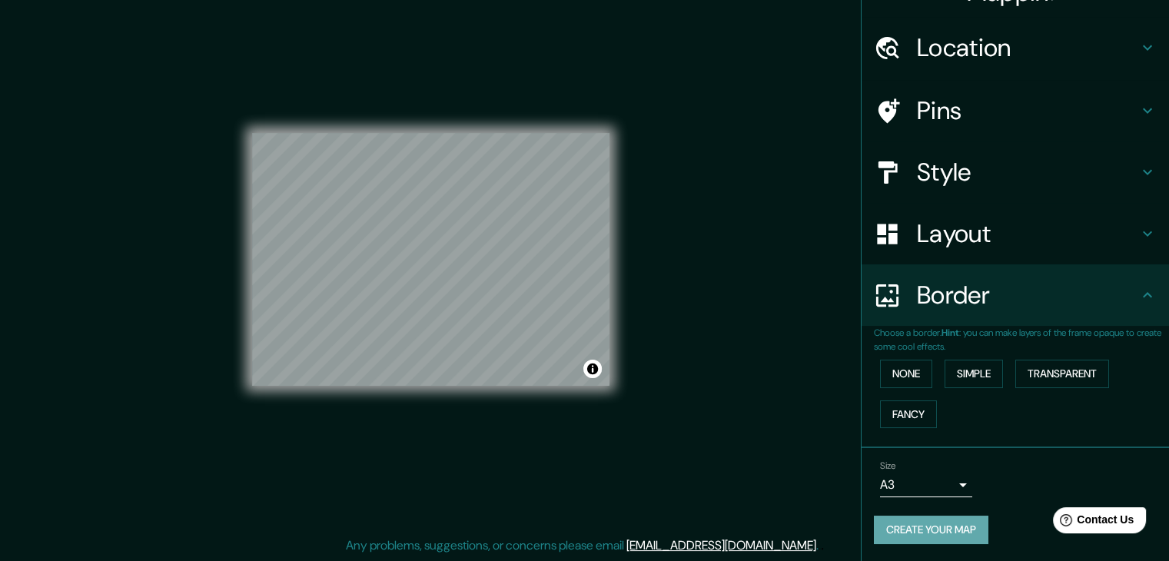
click at [933, 535] on button "Create your map" at bounding box center [931, 530] width 115 height 28
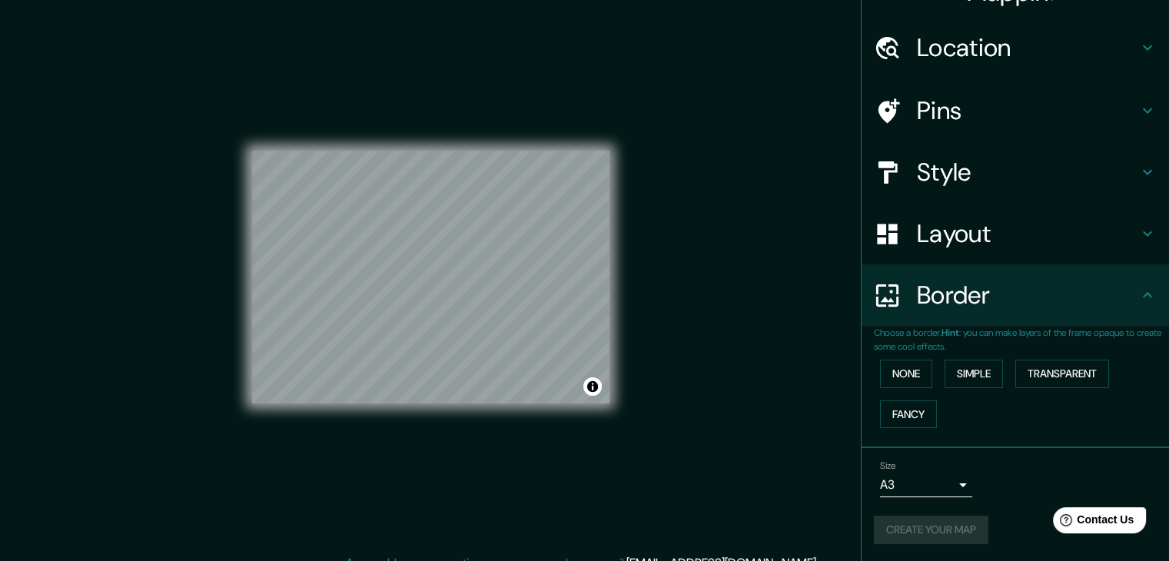
scroll to position [18, 0]
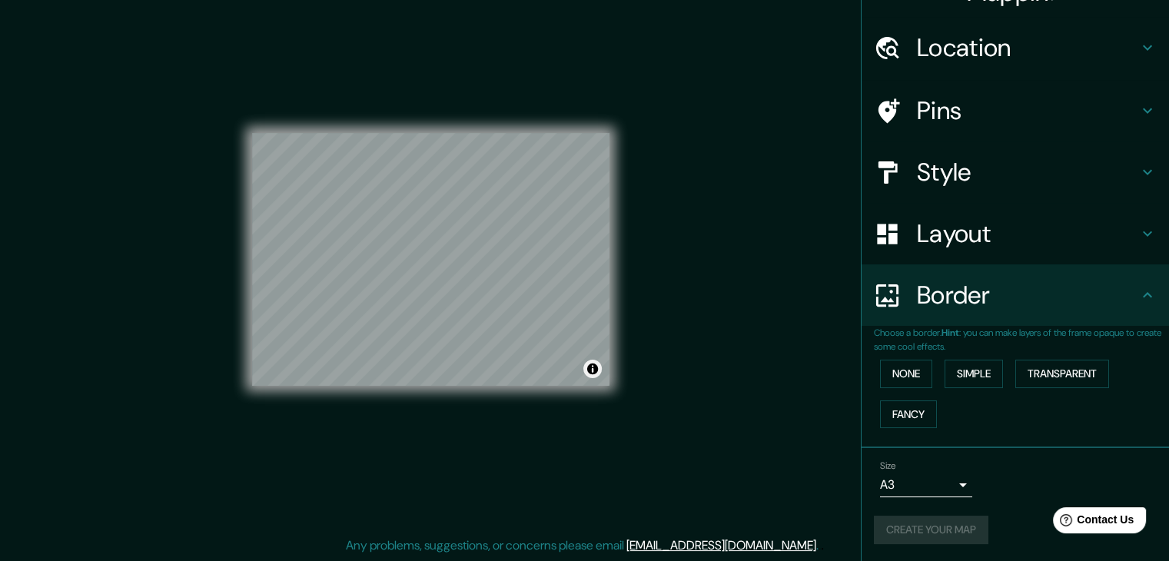
click at [582, 354] on div "© Mapbox © OpenStreetMap Improve this map" at bounding box center [431, 259] width 407 height 554
click at [594, 377] on button "Toggle attribution" at bounding box center [593, 369] width 18 height 18
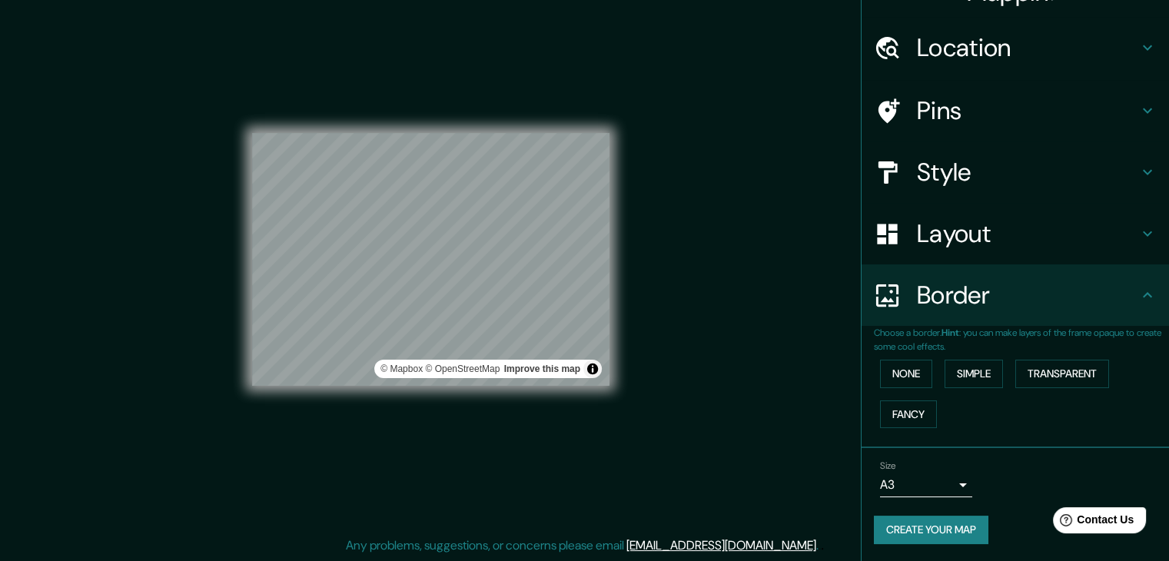
click at [735, 431] on div "Mappin Location Parque O´Higgins, Santiago, Región Metropolitana de Santiago, C…" at bounding box center [584, 271] width 1169 height 579
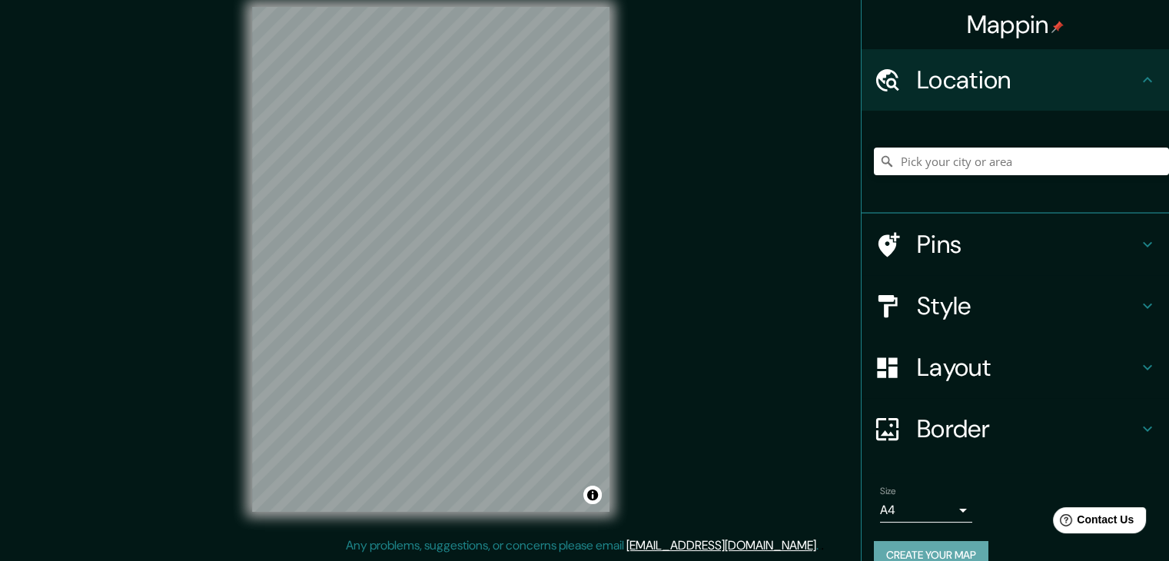
click at [892, 542] on button "Create your map" at bounding box center [931, 555] width 115 height 28
click at [974, 157] on input "Pick your city or area" at bounding box center [1021, 162] width 295 height 28
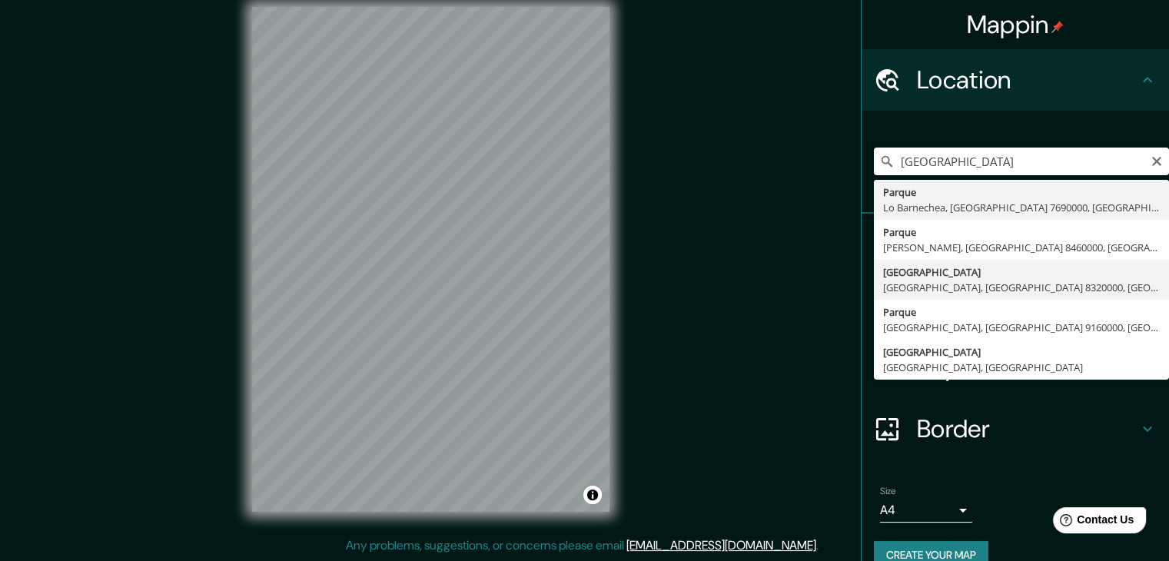
type input "Parque O'higgins, Santiago, Región Metropolitana de Santiago 8320000, Chile"
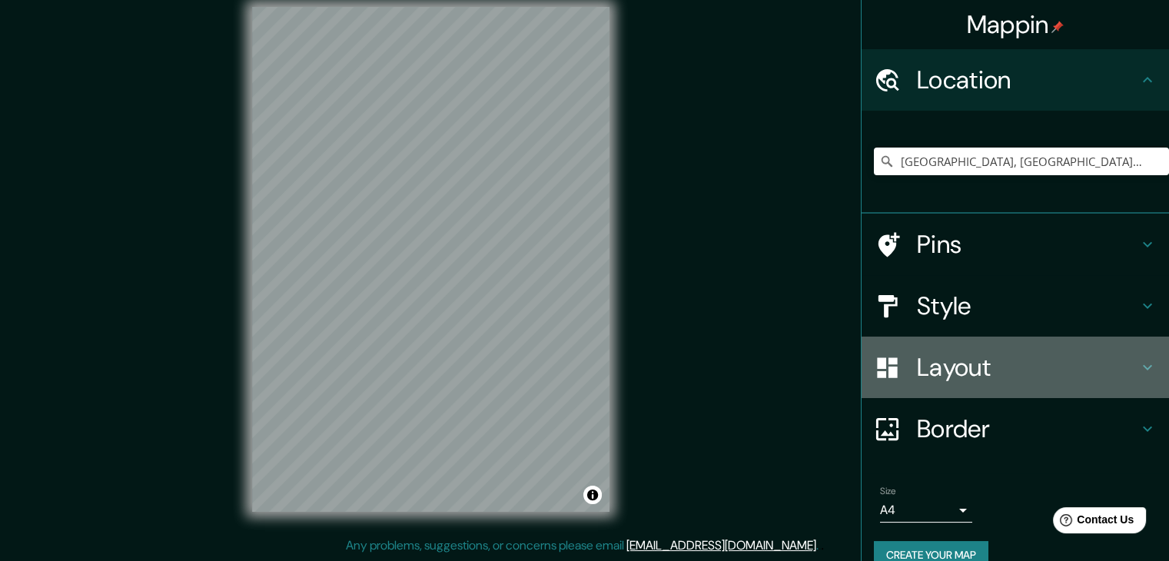
click at [981, 354] on h4 "Layout" at bounding box center [1027, 367] width 221 height 31
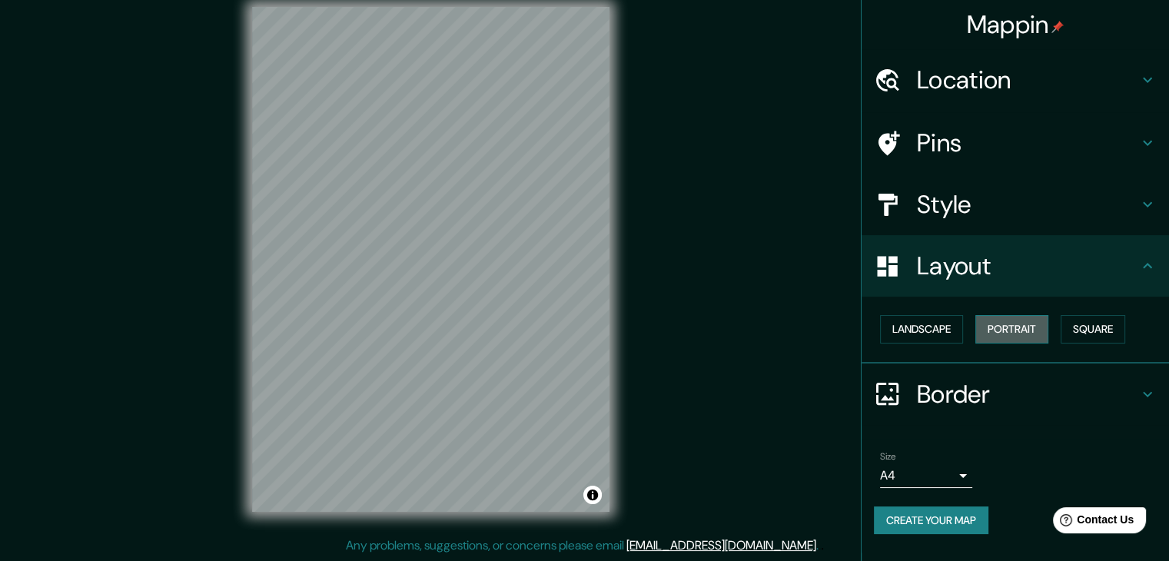
click at [1027, 327] on button "Portrait" at bounding box center [1012, 329] width 73 height 28
click at [935, 330] on button "Landscape" at bounding box center [921, 329] width 83 height 28
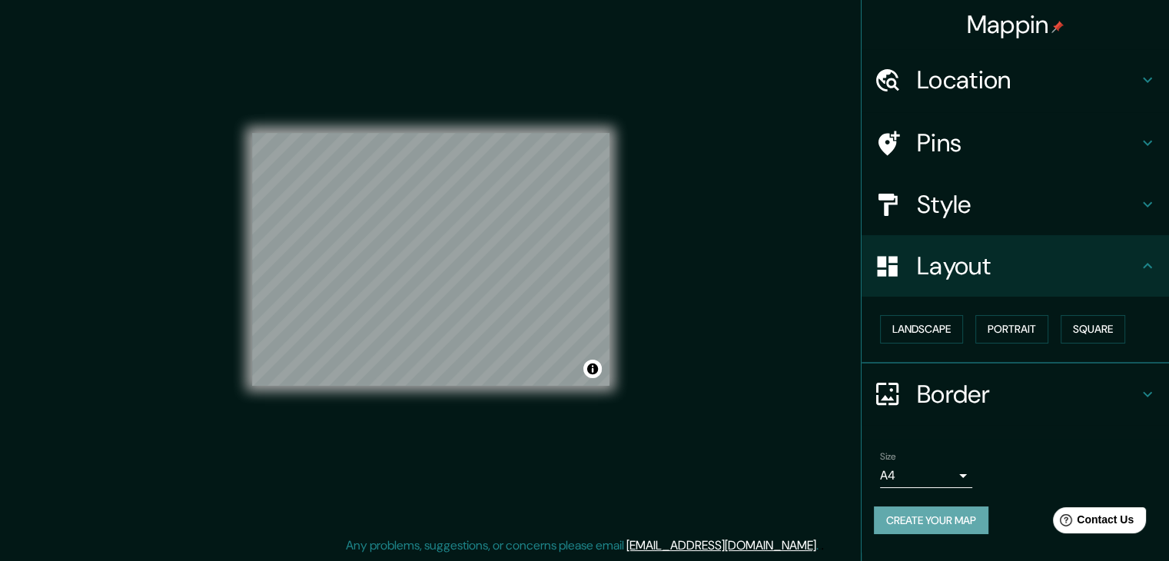
click at [953, 508] on button "Create your map" at bounding box center [931, 521] width 115 height 28
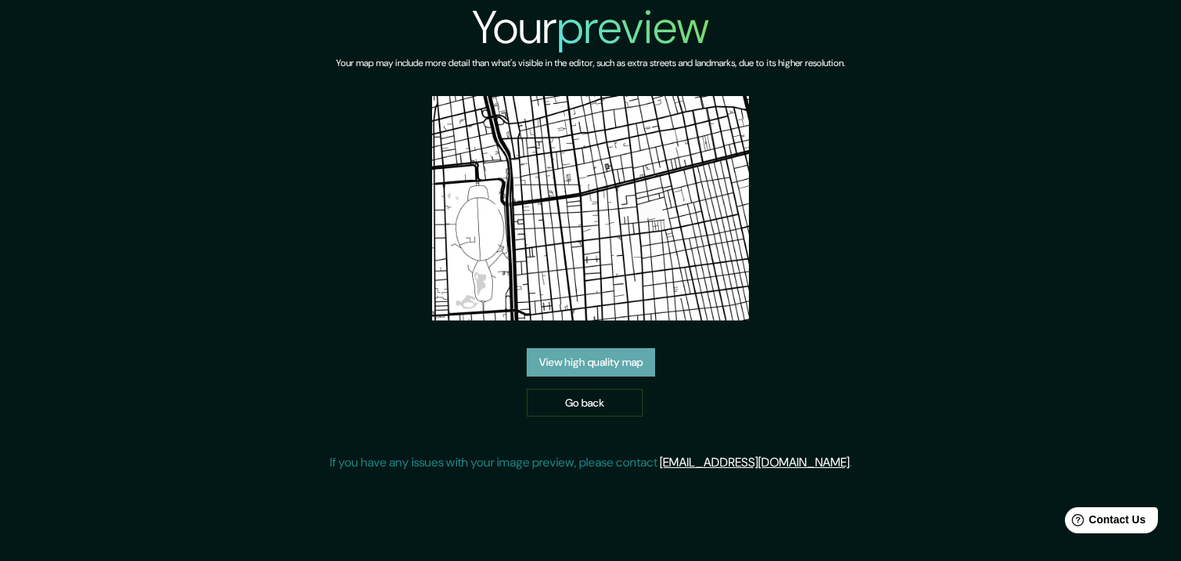
click at [569, 356] on link "View high quality map" at bounding box center [591, 362] width 128 height 28
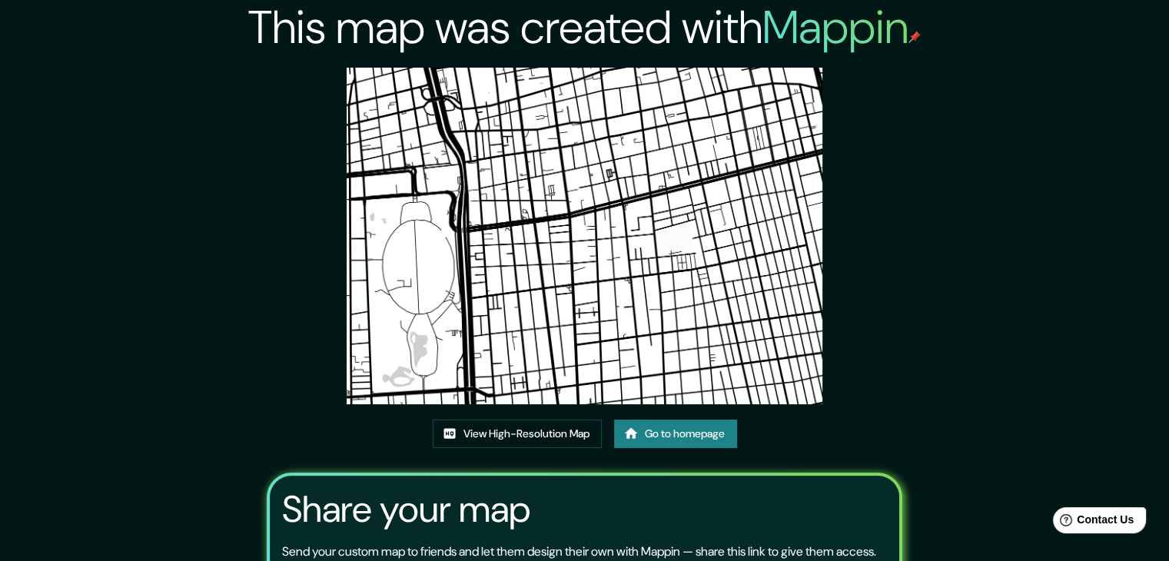
click at [551, 299] on img at bounding box center [585, 236] width 476 height 337
click at [563, 435] on link "View High-Resolution Map" at bounding box center [517, 434] width 169 height 28
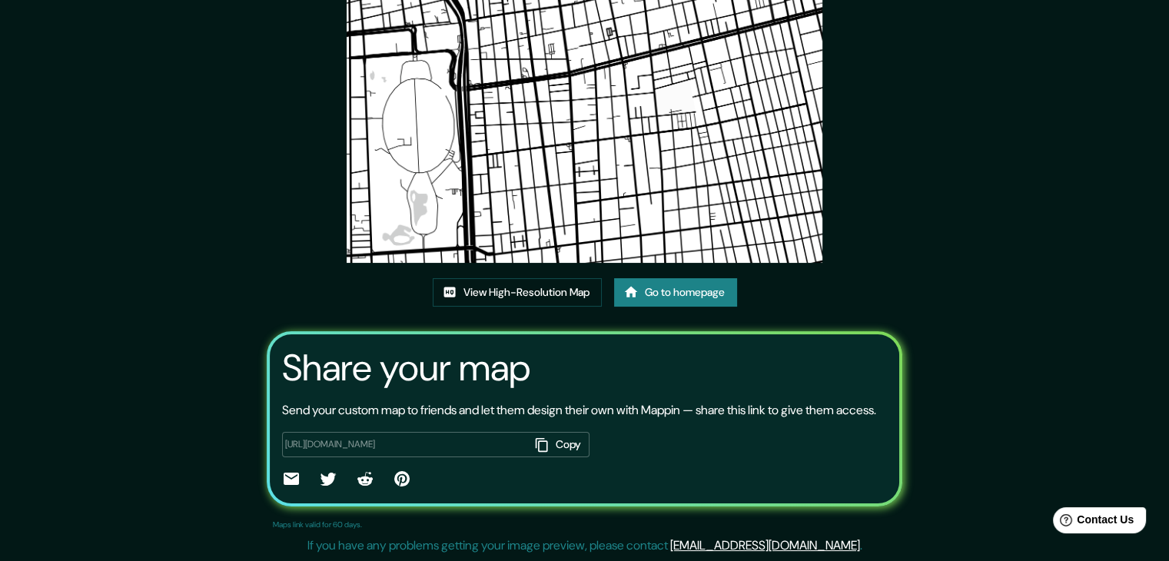
scroll to position [159, 0]
click at [542, 444] on icon "button" at bounding box center [542, 445] width 12 height 14
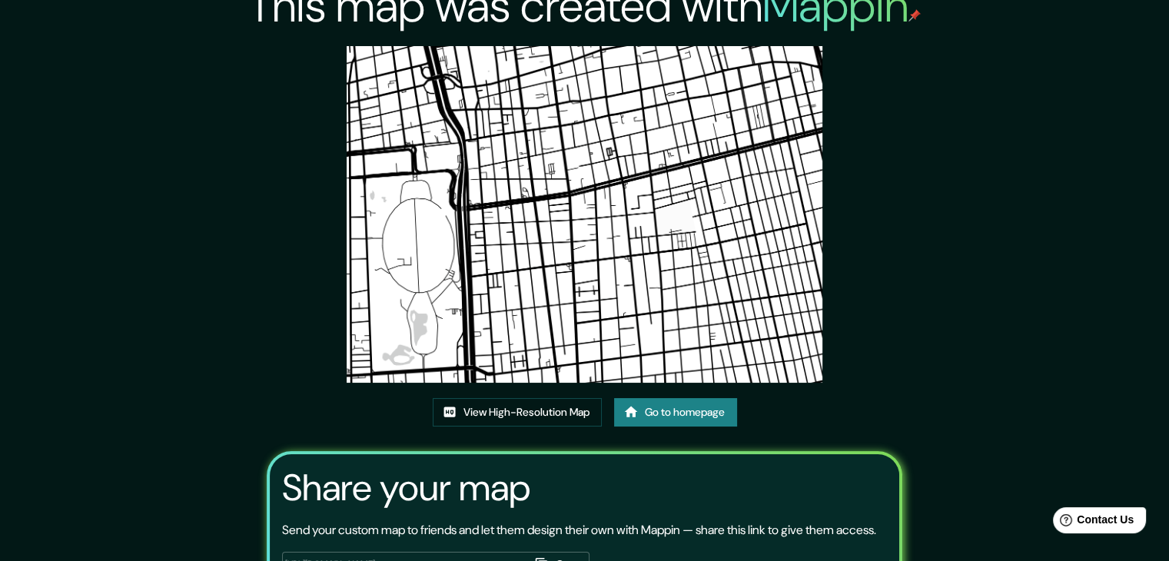
scroll to position [0, 0]
